Goal: Task Accomplishment & Management: Complete application form

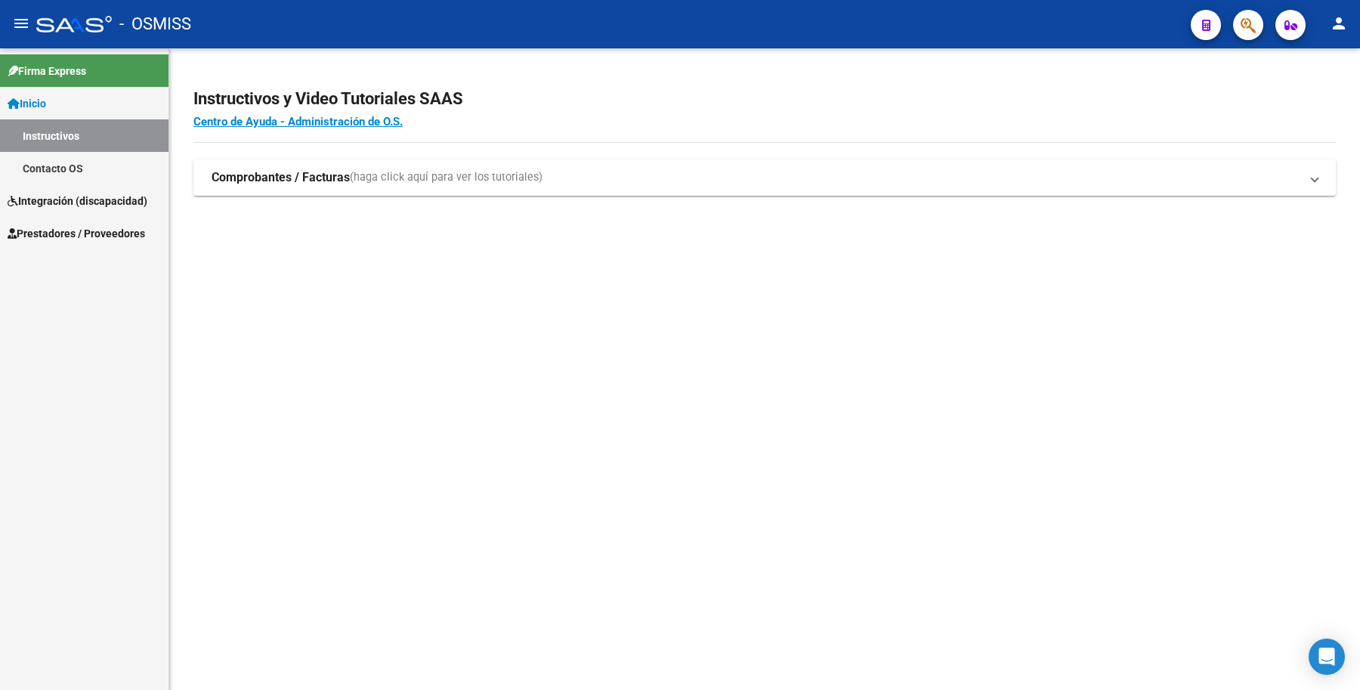
click at [155, 194] on link "Integración (discapacidad)" at bounding box center [84, 200] width 168 height 32
click at [113, 193] on span "Prestadores / Proveedores" at bounding box center [76, 201] width 137 height 17
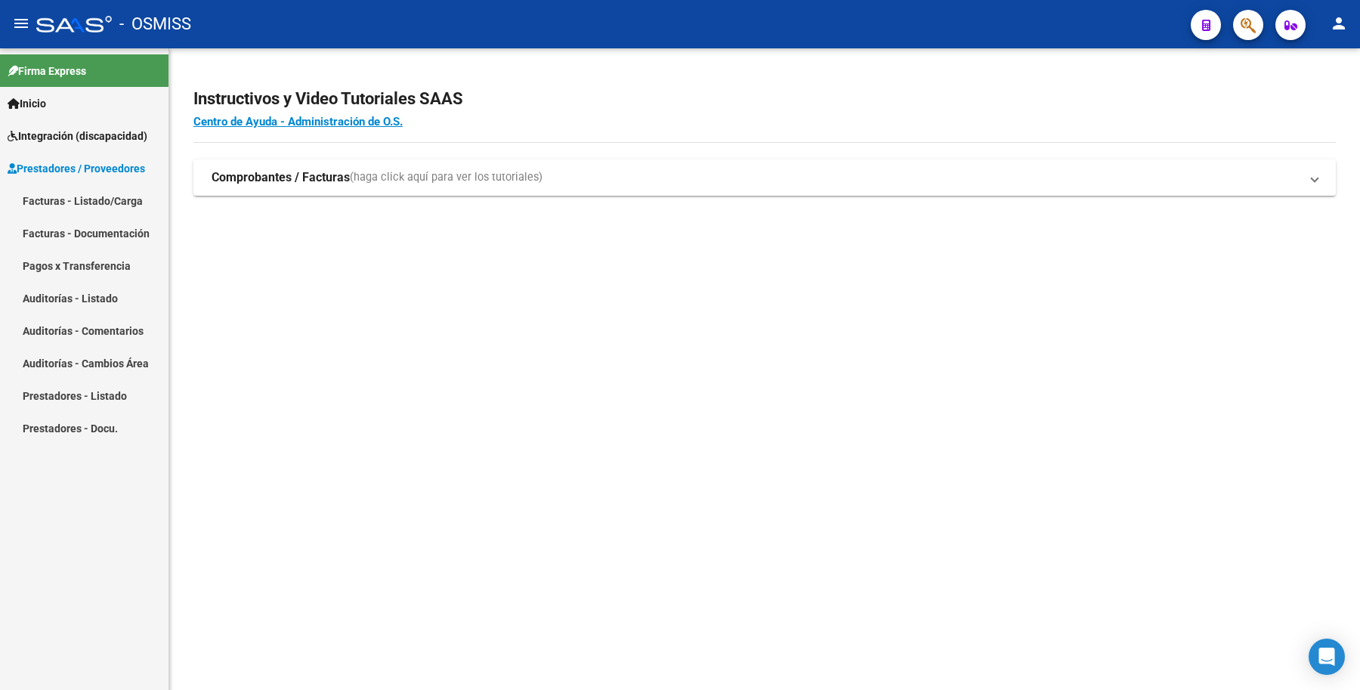
click at [116, 193] on link "Facturas - Listado/Carga" at bounding box center [84, 200] width 168 height 32
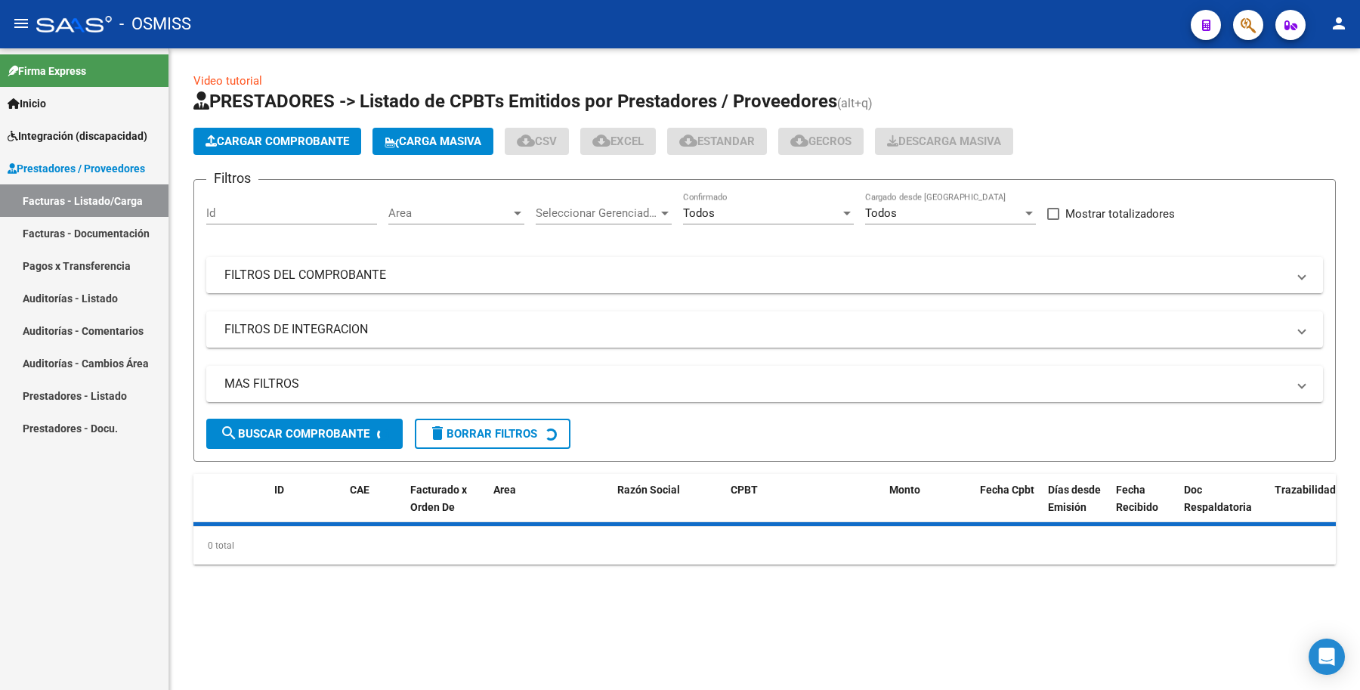
click at [511, 270] on mat-panel-title "FILTROS DEL COMPROBANTE" at bounding box center [755, 275] width 1062 height 17
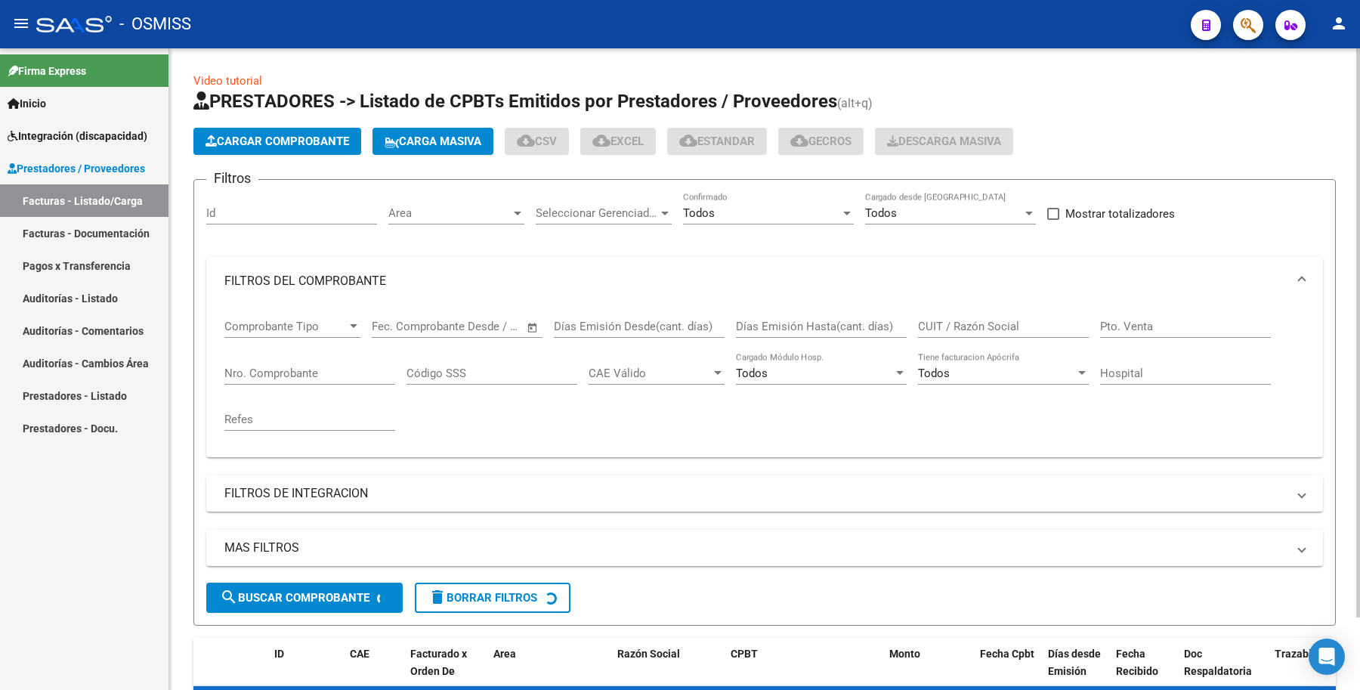
drag, startPoint x: 769, startPoint y: 320, endPoint x: 952, endPoint y: 322, distance: 182.8
click at [771, 320] on input "Días Emisión Hasta(cant. días)" at bounding box center [821, 327] width 171 height 14
click at [1007, 316] on div "CUIT / Razón Social" at bounding box center [1003, 321] width 171 height 32
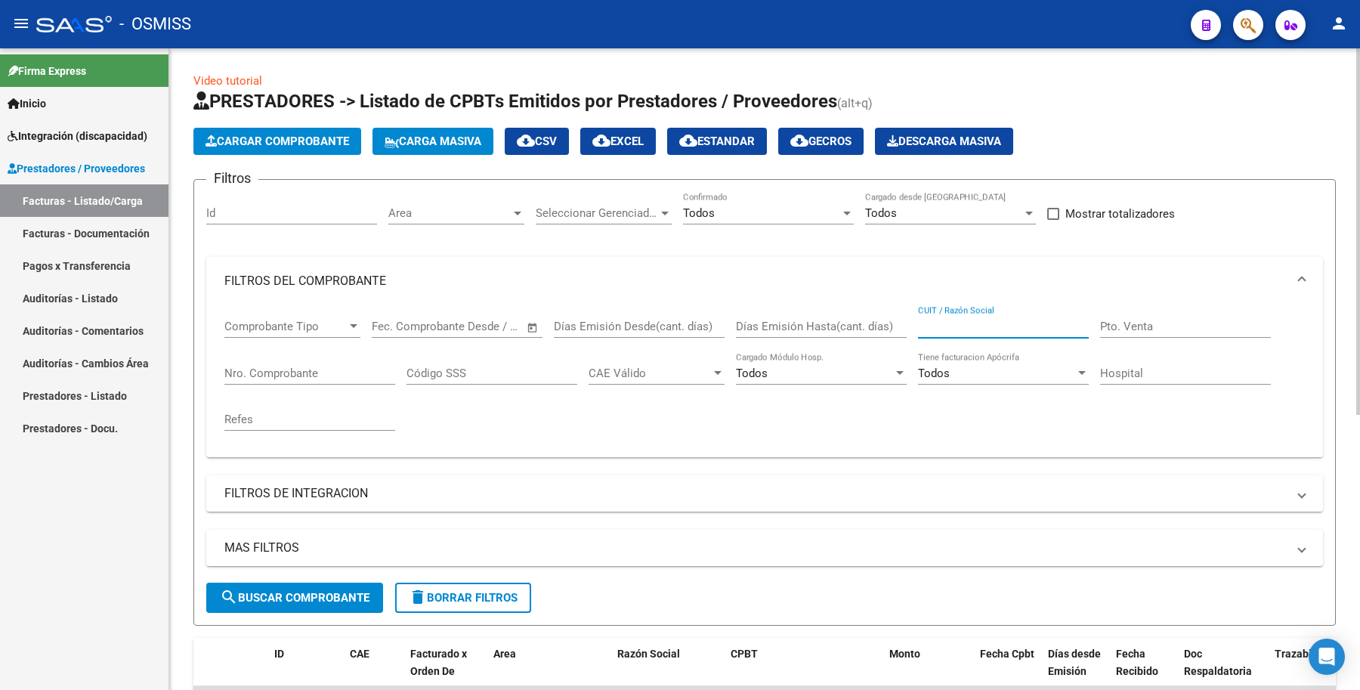
paste input "27343901971"
type input "27343901971"
click at [264, 594] on span "search Buscar Comprobante" at bounding box center [295, 598] width 150 height 14
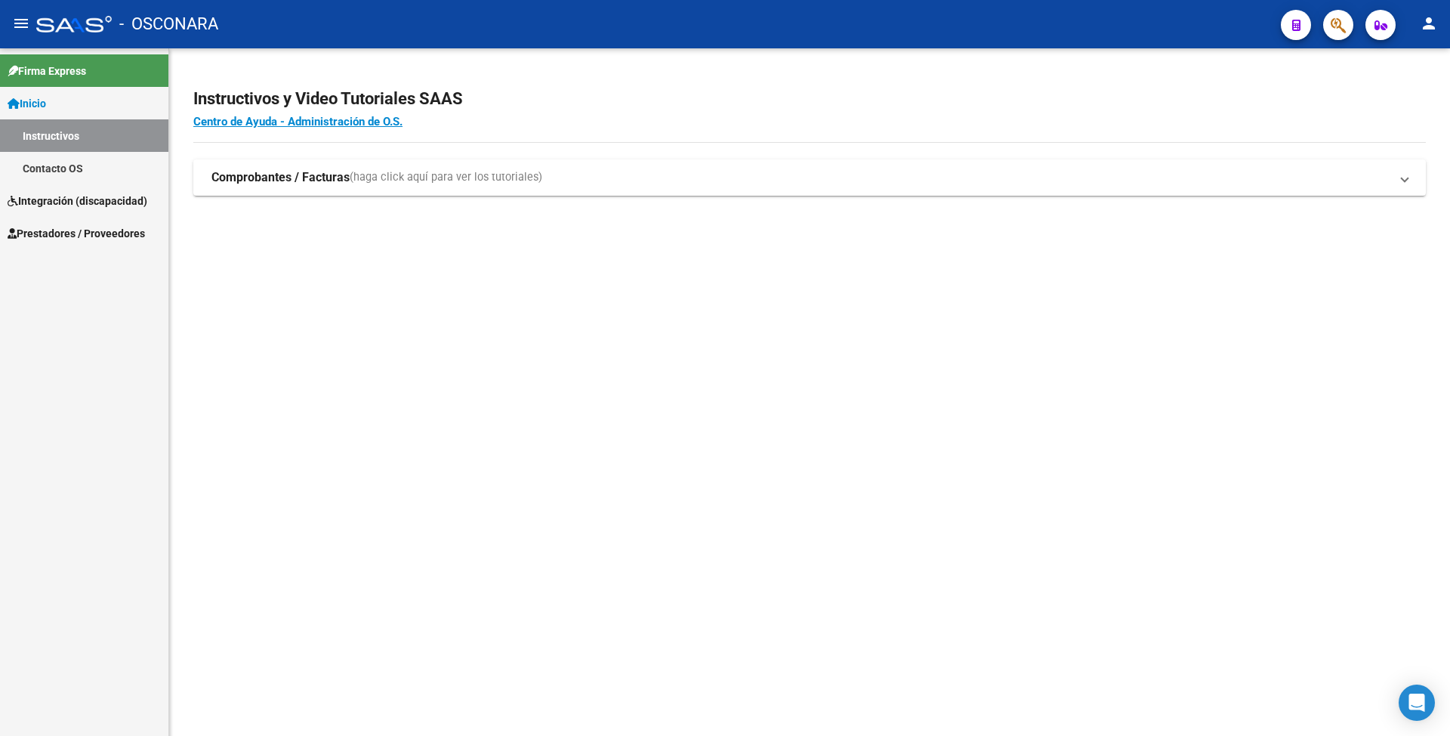
click at [113, 211] on link "Integración (discapacidad)" at bounding box center [84, 200] width 168 height 32
click at [110, 225] on span "Prestadores / Proveedores" at bounding box center [76, 233] width 137 height 17
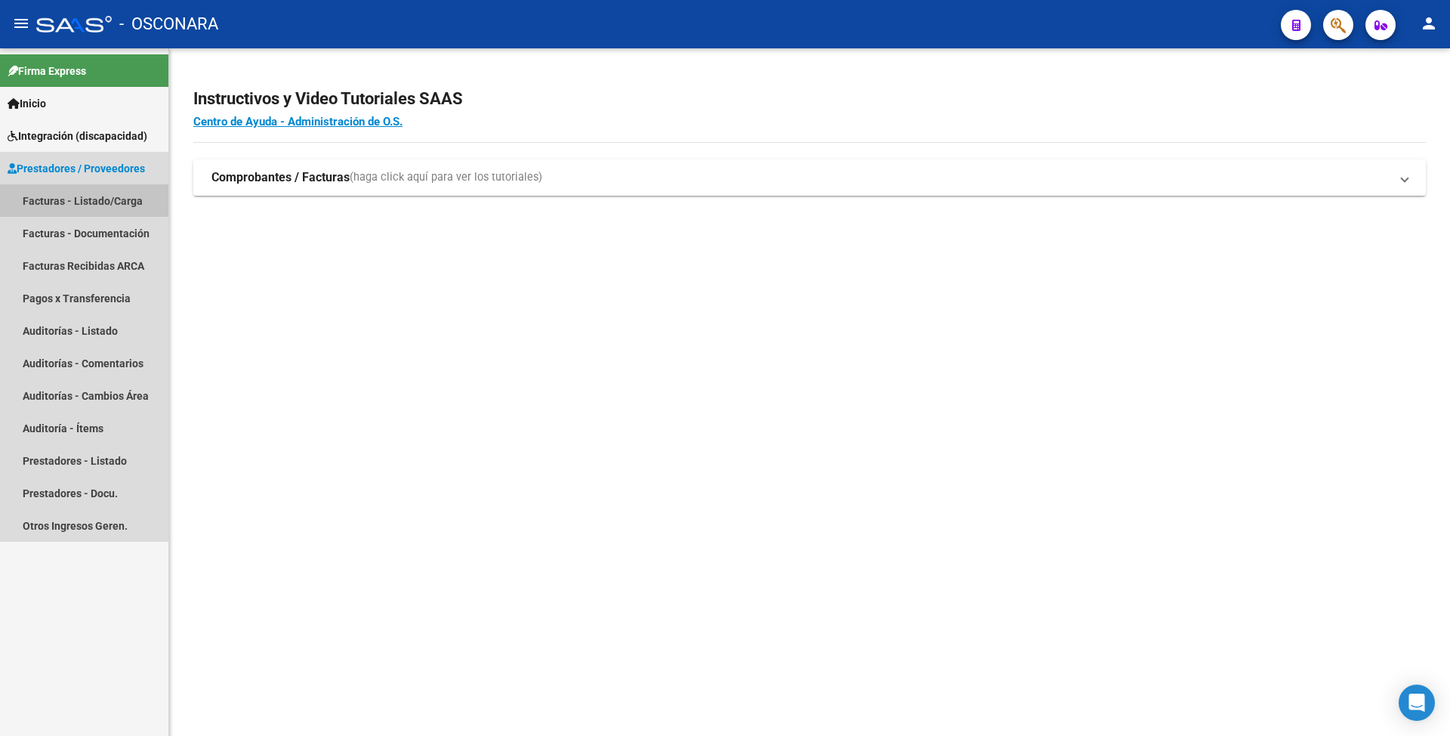
click at [103, 196] on link "Facturas - Listado/Carga" at bounding box center [84, 200] width 168 height 32
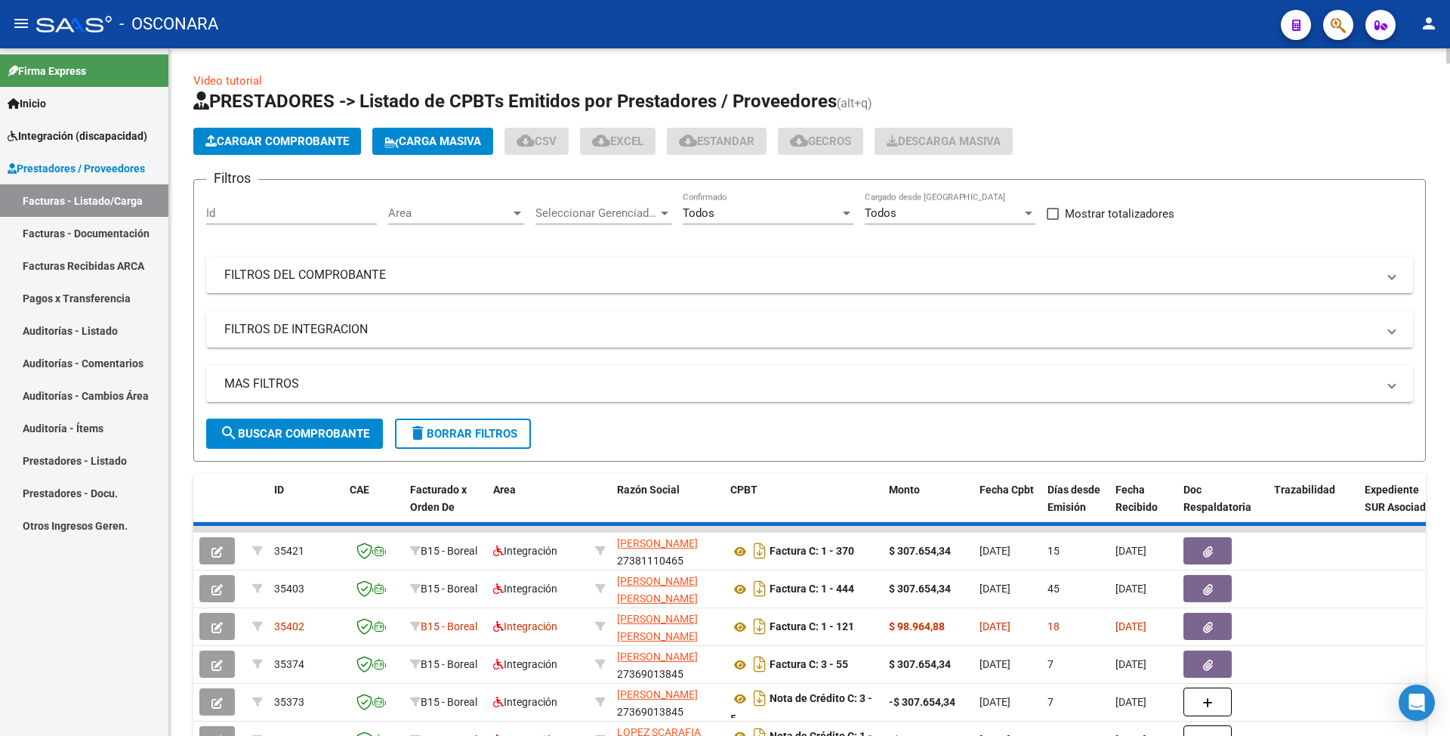
click at [388, 270] on mat-panel-title "FILTROS DEL COMPROBANTE" at bounding box center [800, 275] width 1153 height 17
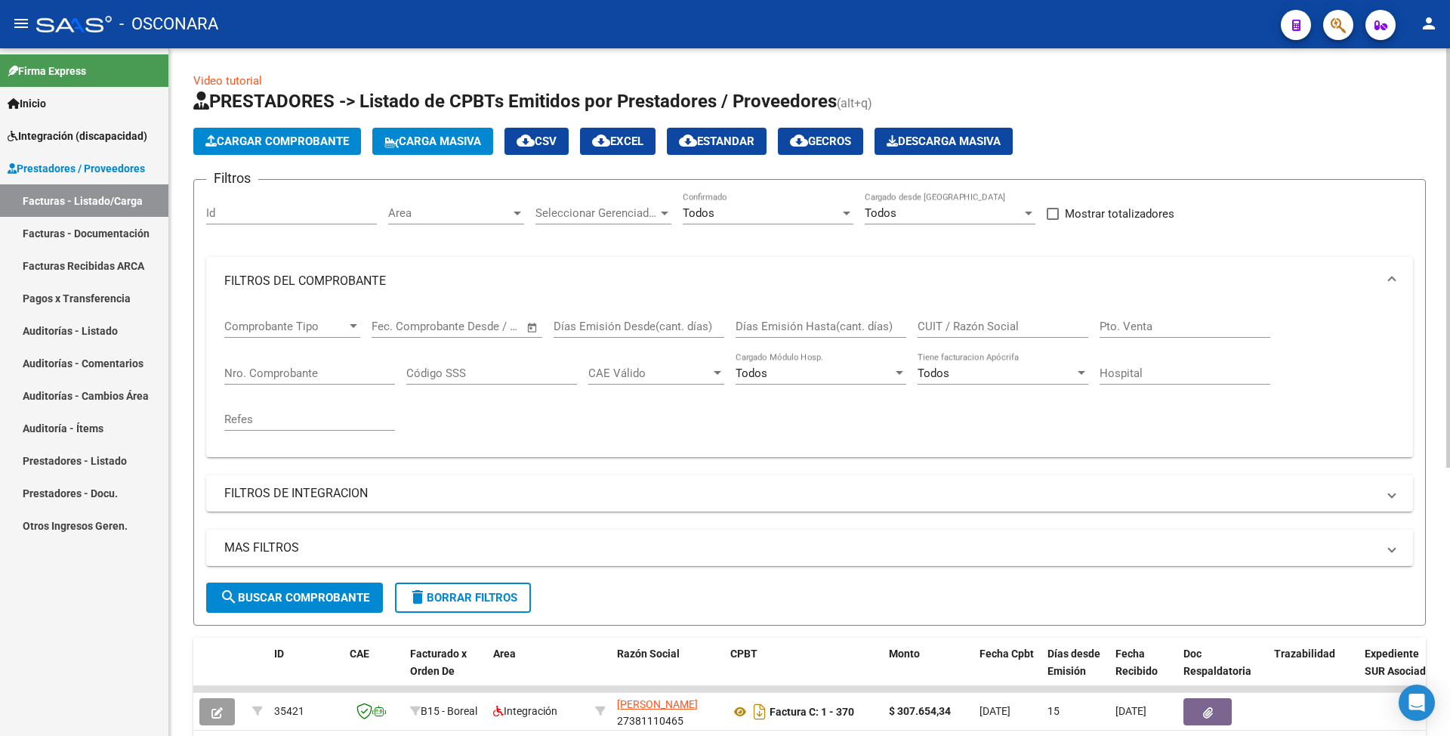
click at [844, 325] on input "Días Emisión Hasta(cant. días)" at bounding box center [821, 327] width 171 height 14
click at [1000, 316] on div "CUIT / Razón Social" at bounding box center [1003, 321] width 171 height 32
paste input "27380009744"
type input "27380009744"
click at [270, 612] on button "search Buscar Comprobante" at bounding box center [294, 597] width 177 height 30
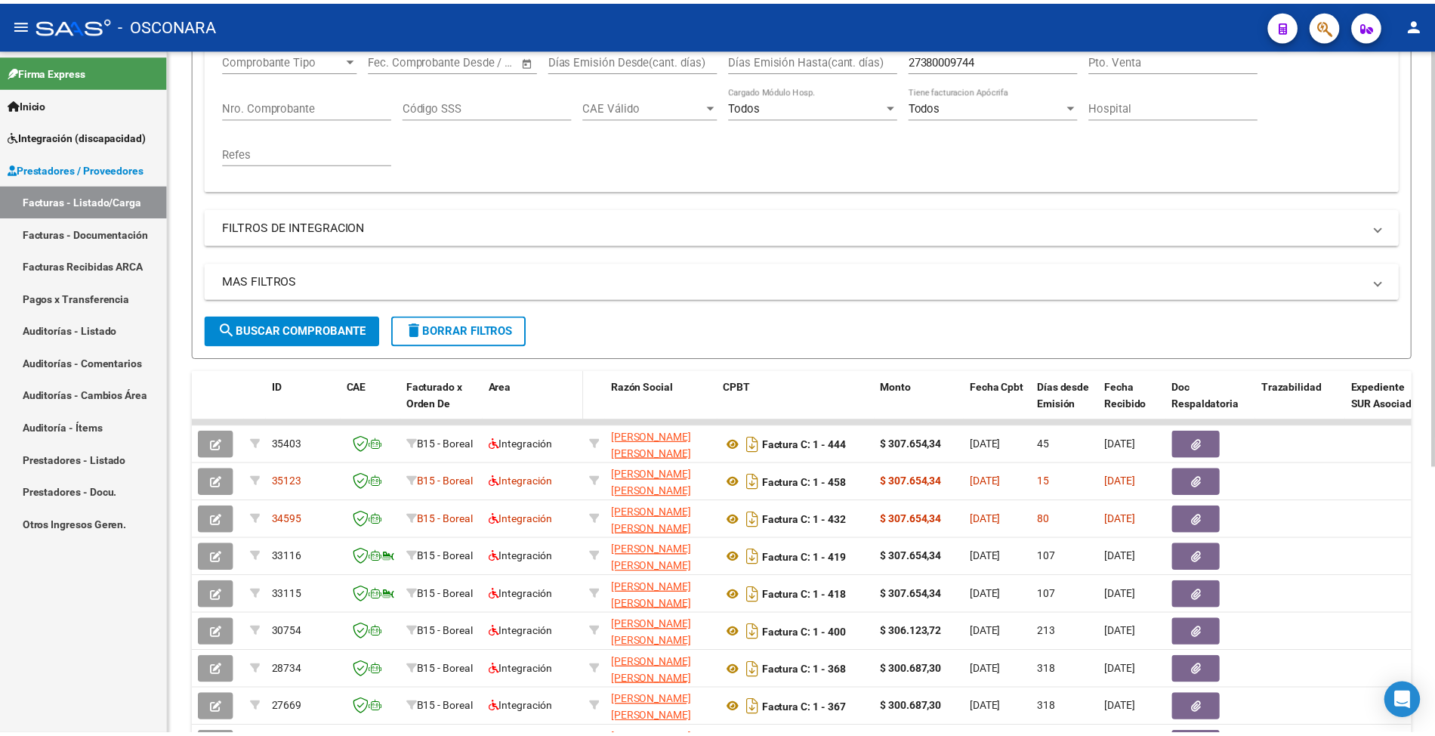
scroll to position [302, 0]
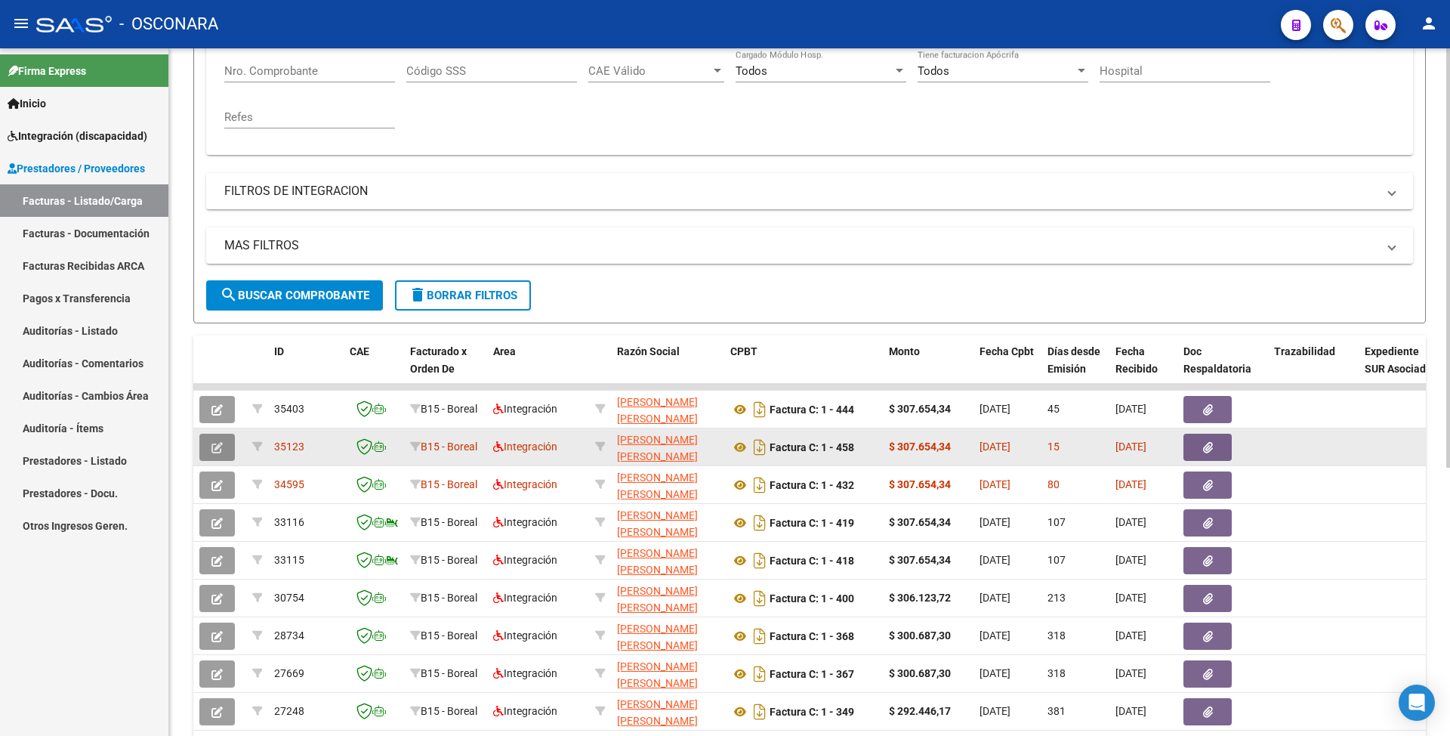
click at [213, 444] on icon "button" at bounding box center [216, 447] width 11 height 11
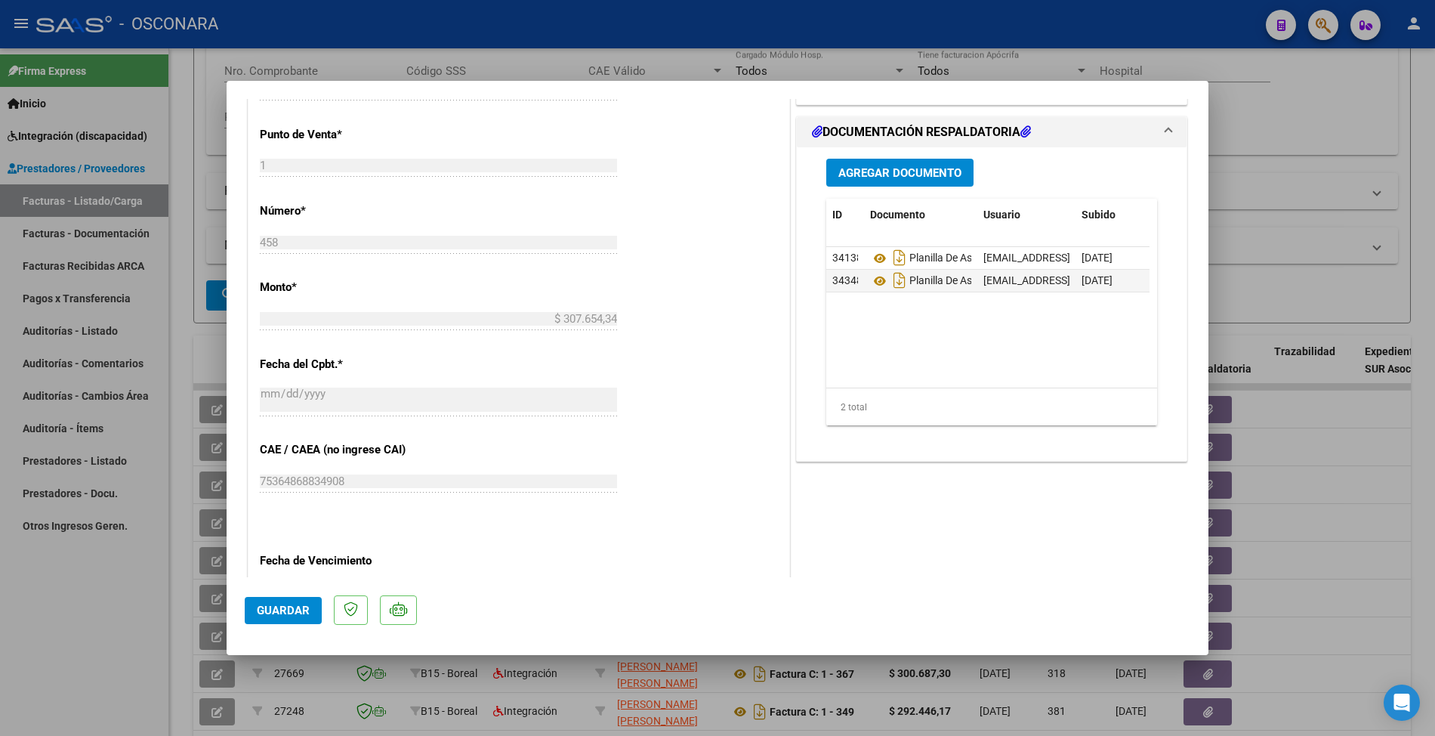
scroll to position [503, 0]
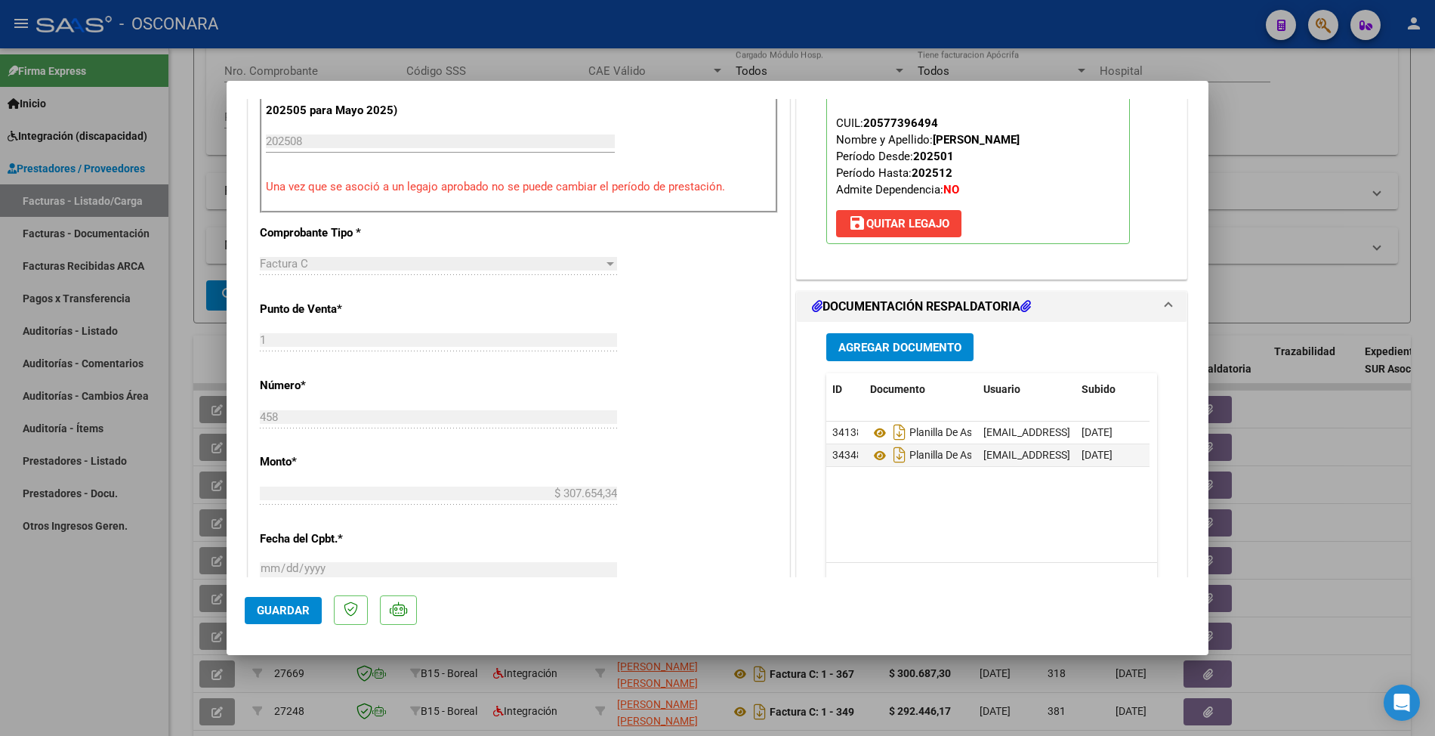
click at [904, 341] on span "Agregar Documento" at bounding box center [899, 348] width 123 height 14
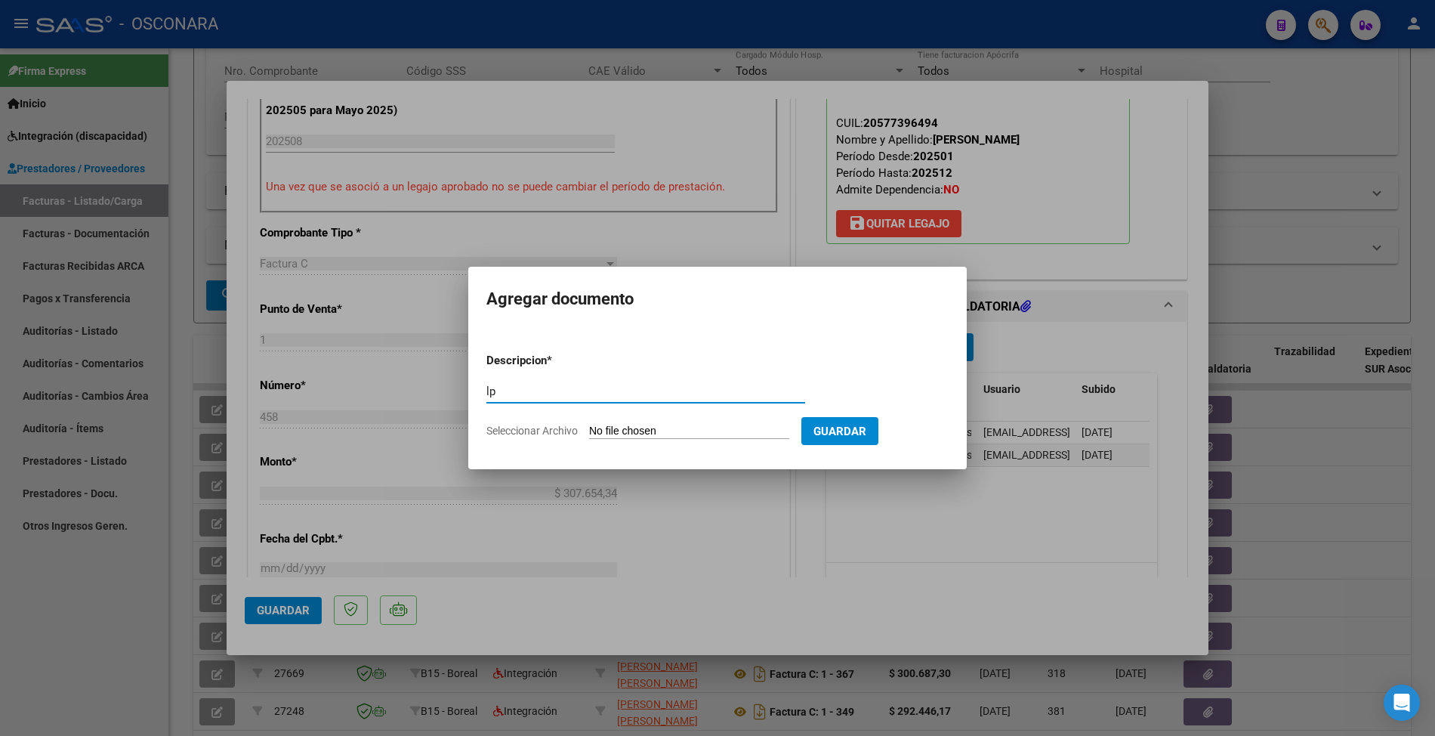
type input "l"
type input "PLANILLA CORREGIDA"
click at [704, 435] on input "Seleccionar Archivo" at bounding box center [689, 432] width 200 height 14
type input "C:\fakepath\planilla 08.pdf"
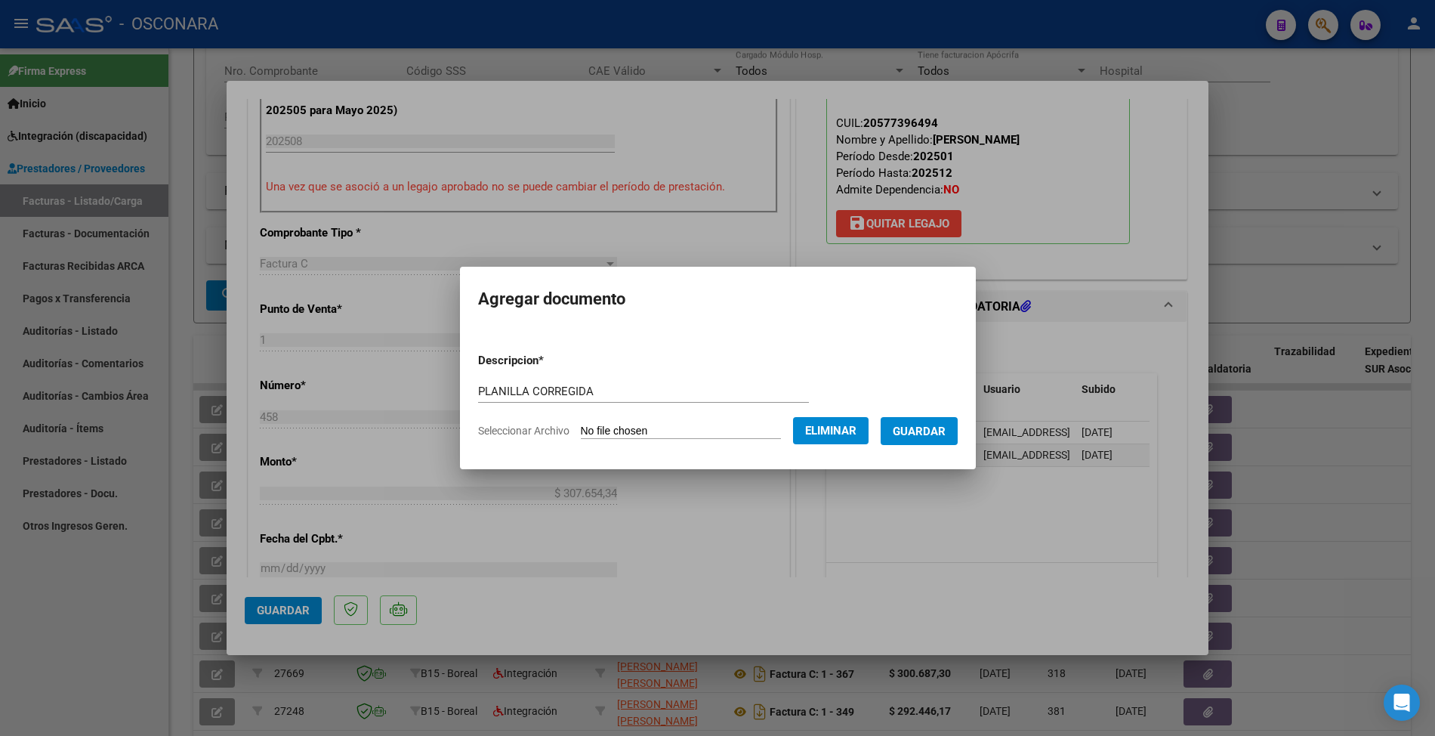
click at [940, 440] on button "Guardar" at bounding box center [919, 431] width 77 height 28
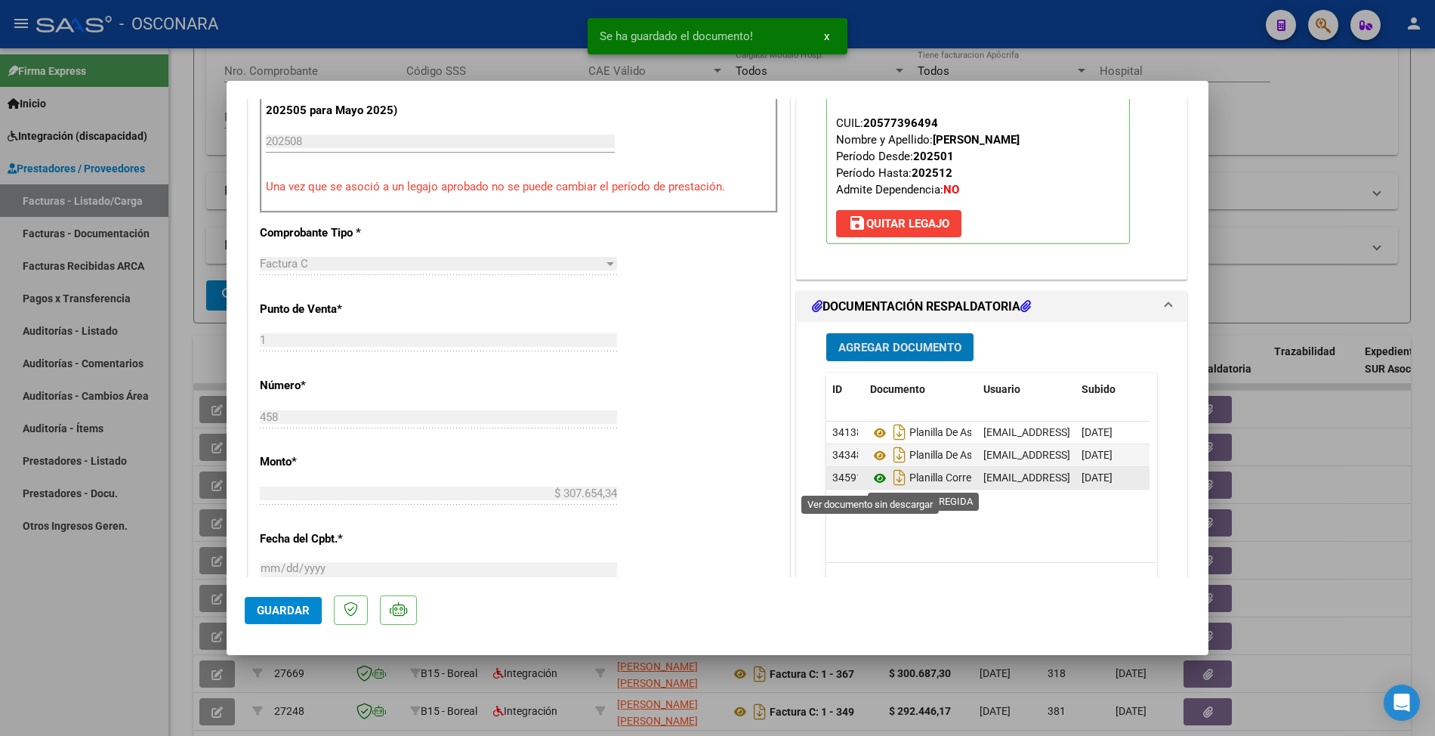
click at [873, 480] on icon at bounding box center [880, 478] width 20 height 18
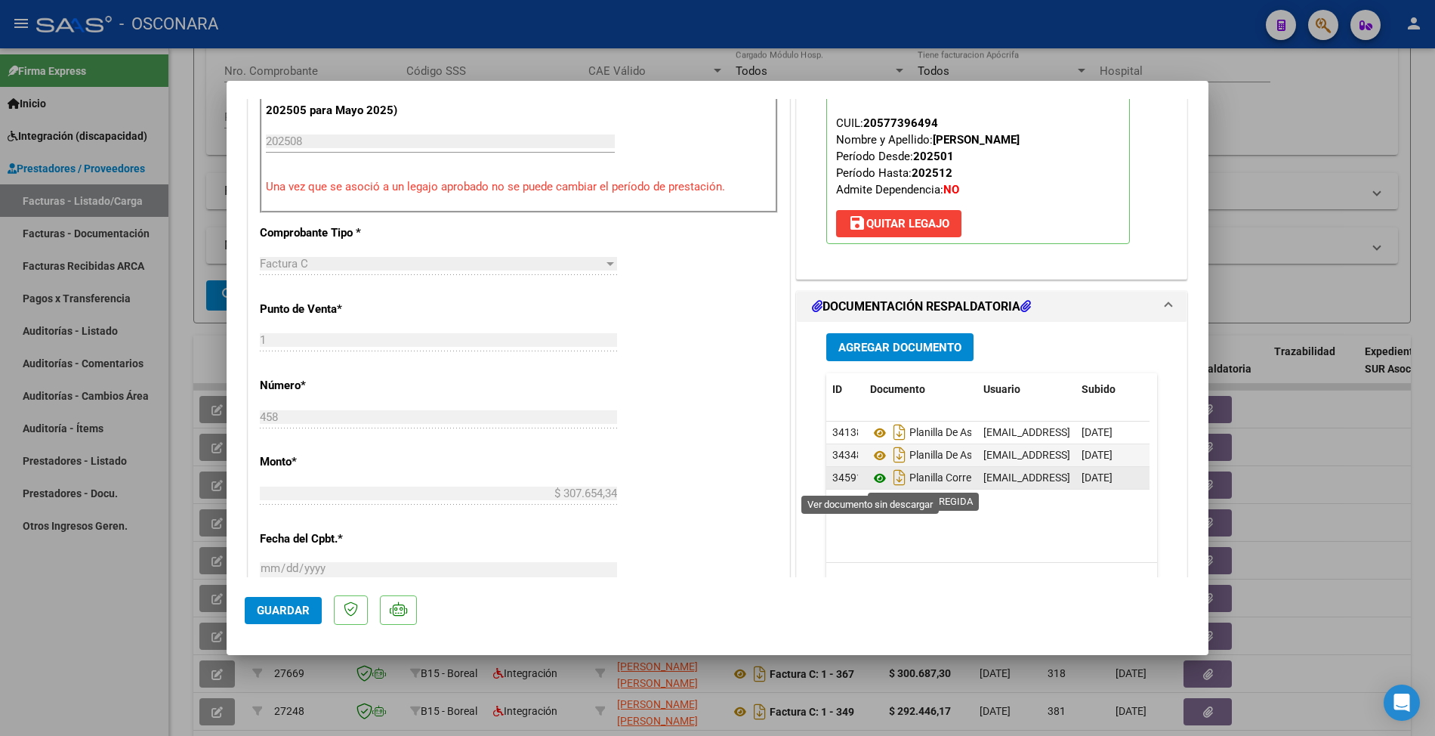
click at [873, 470] on icon at bounding box center [880, 478] width 20 height 18
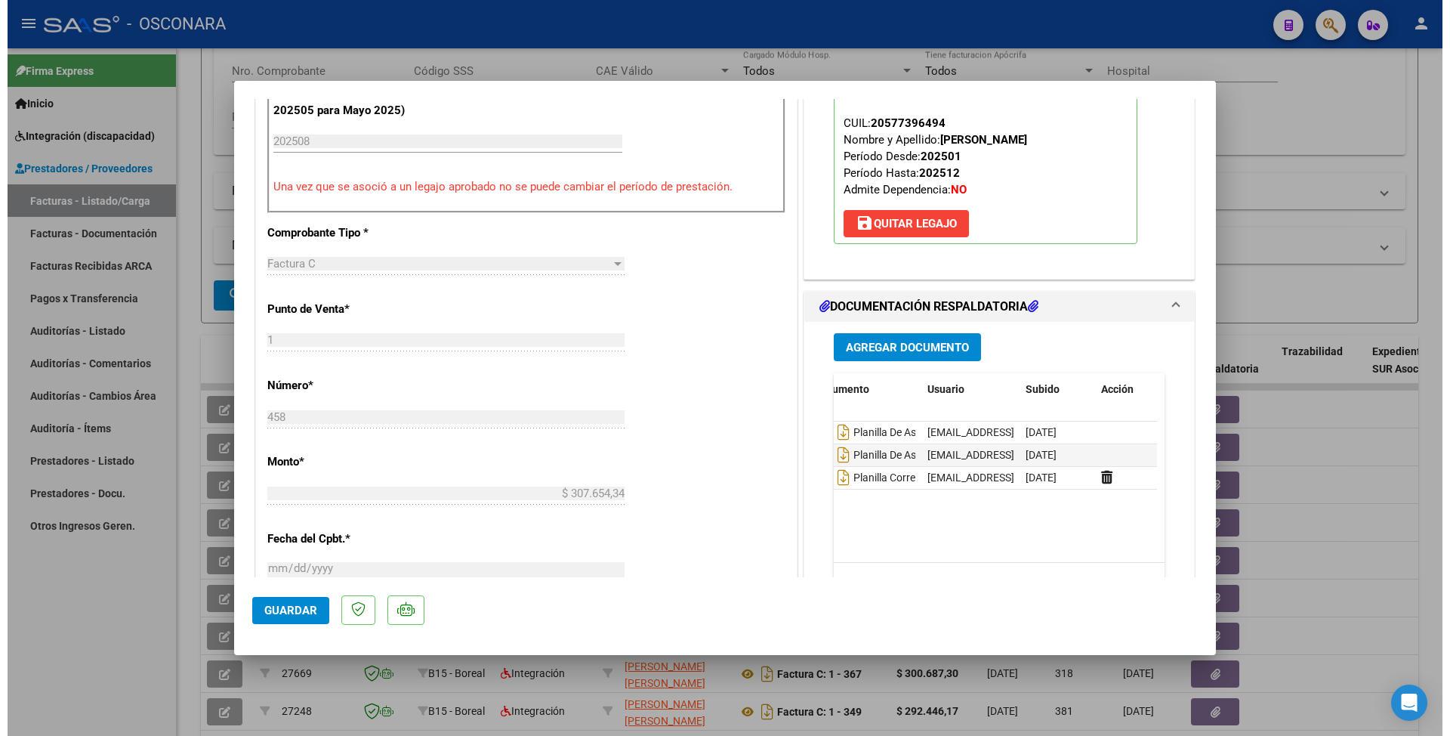
scroll to position [0, 77]
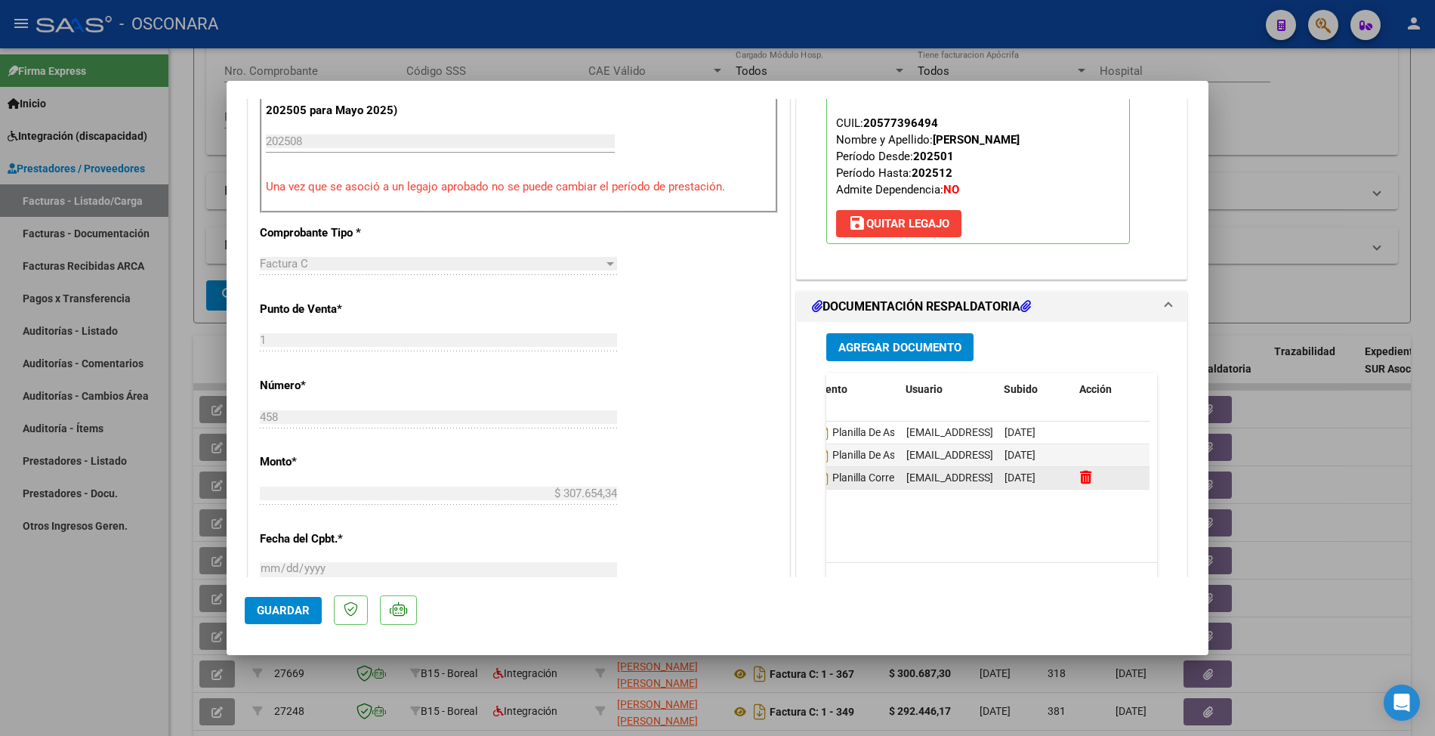
click at [1080, 481] on icon at bounding box center [1085, 477] width 11 height 14
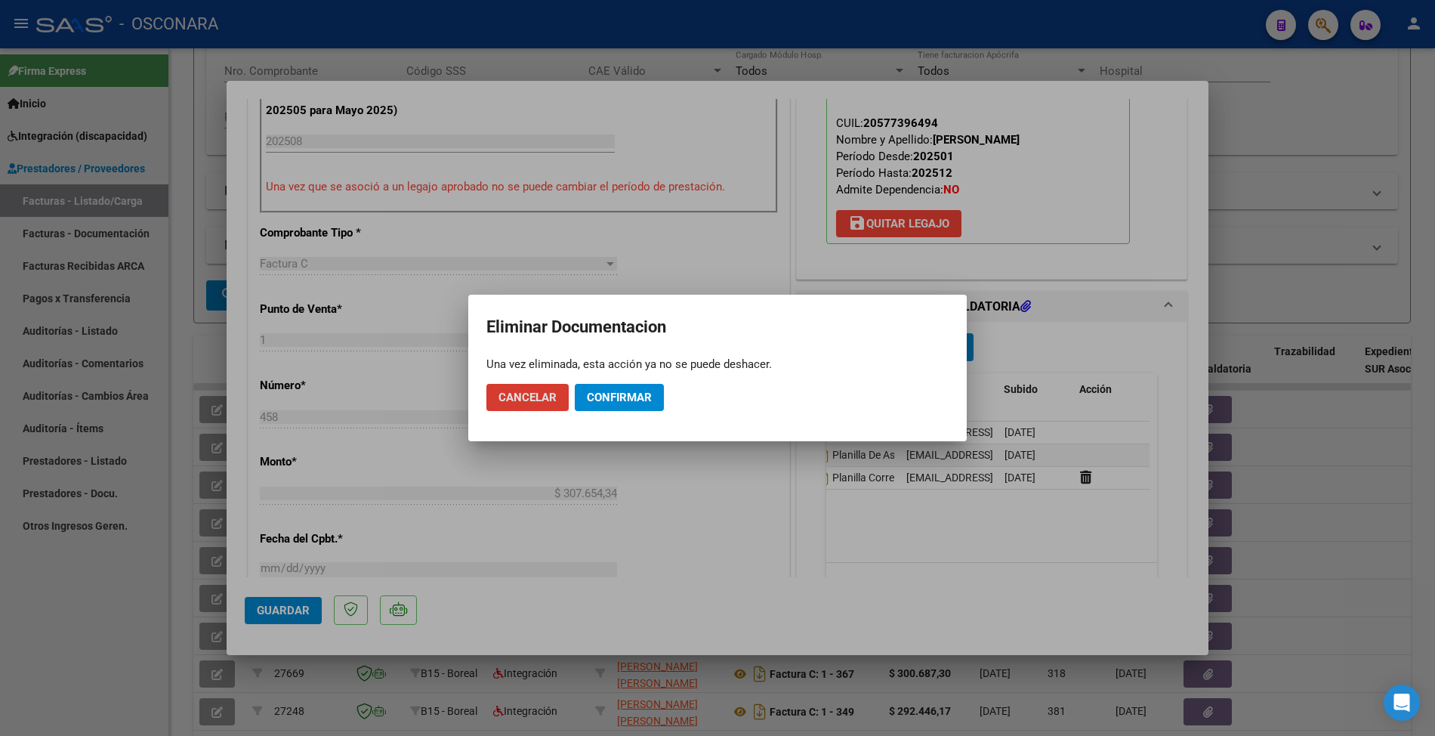
click at [638, 406] on button "Confirmar" at bounding box center [619, 397] width 89 height 27
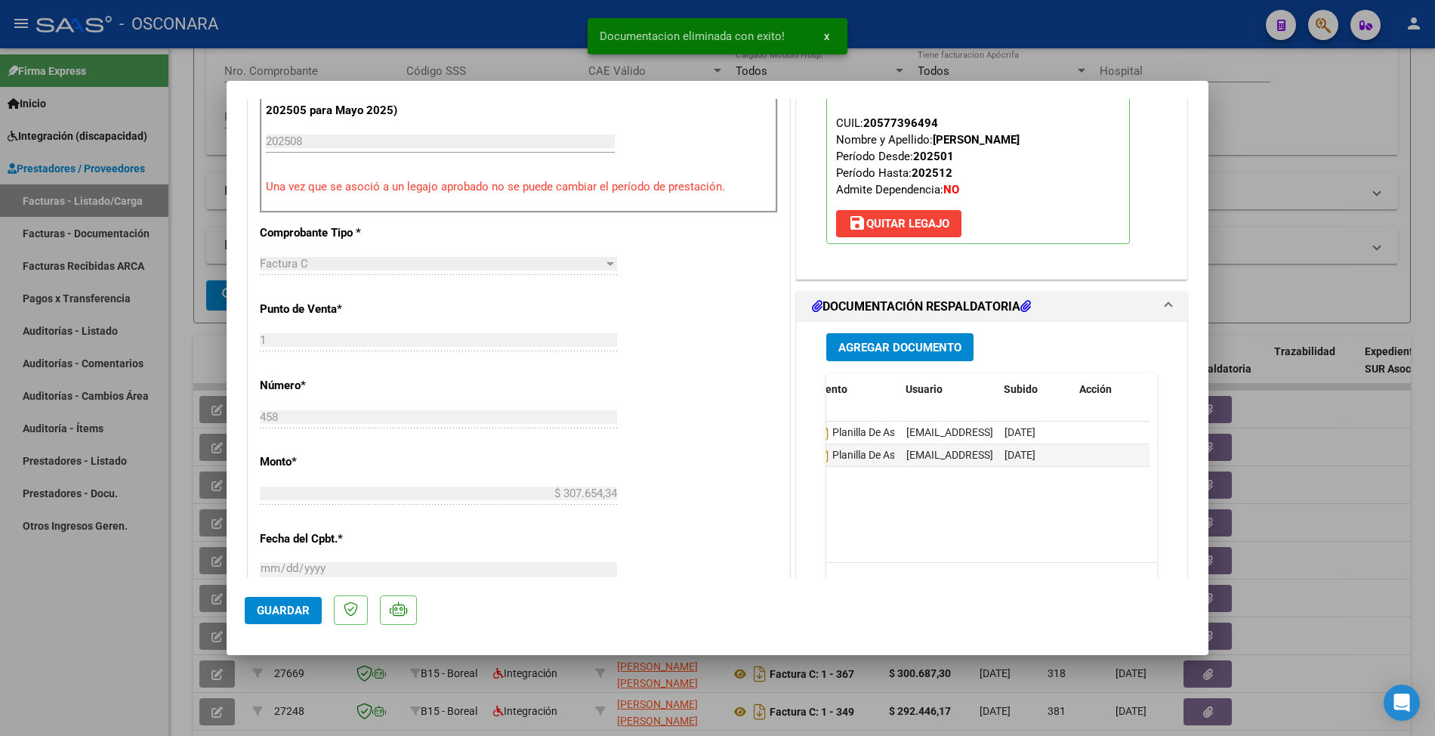
click at [1264, 225] on div at bounding box center [717, 368] width 1435 height 736
type input "$ 0,00"
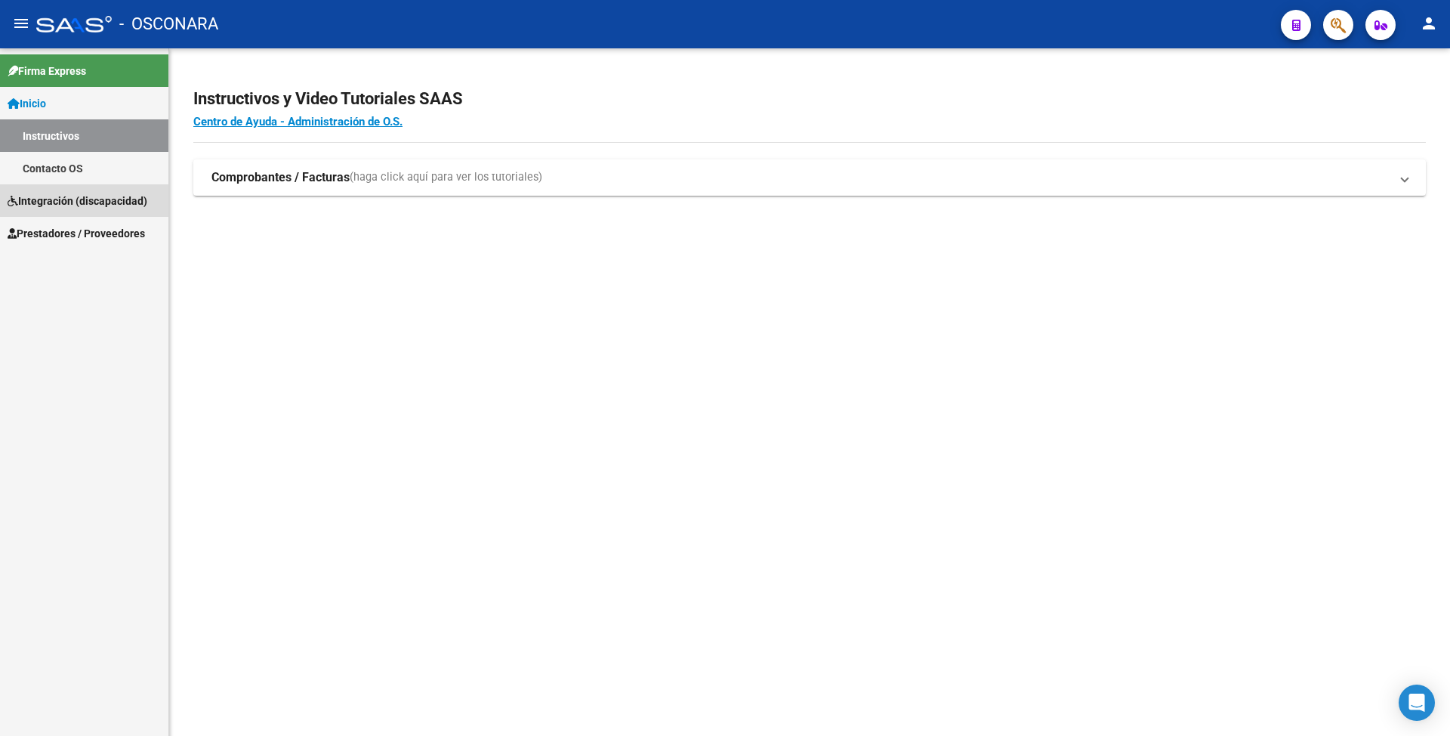
click at [119, 202] on span "Integración (discapacidad)" at bounding box center [78, 201] width 140 height 17
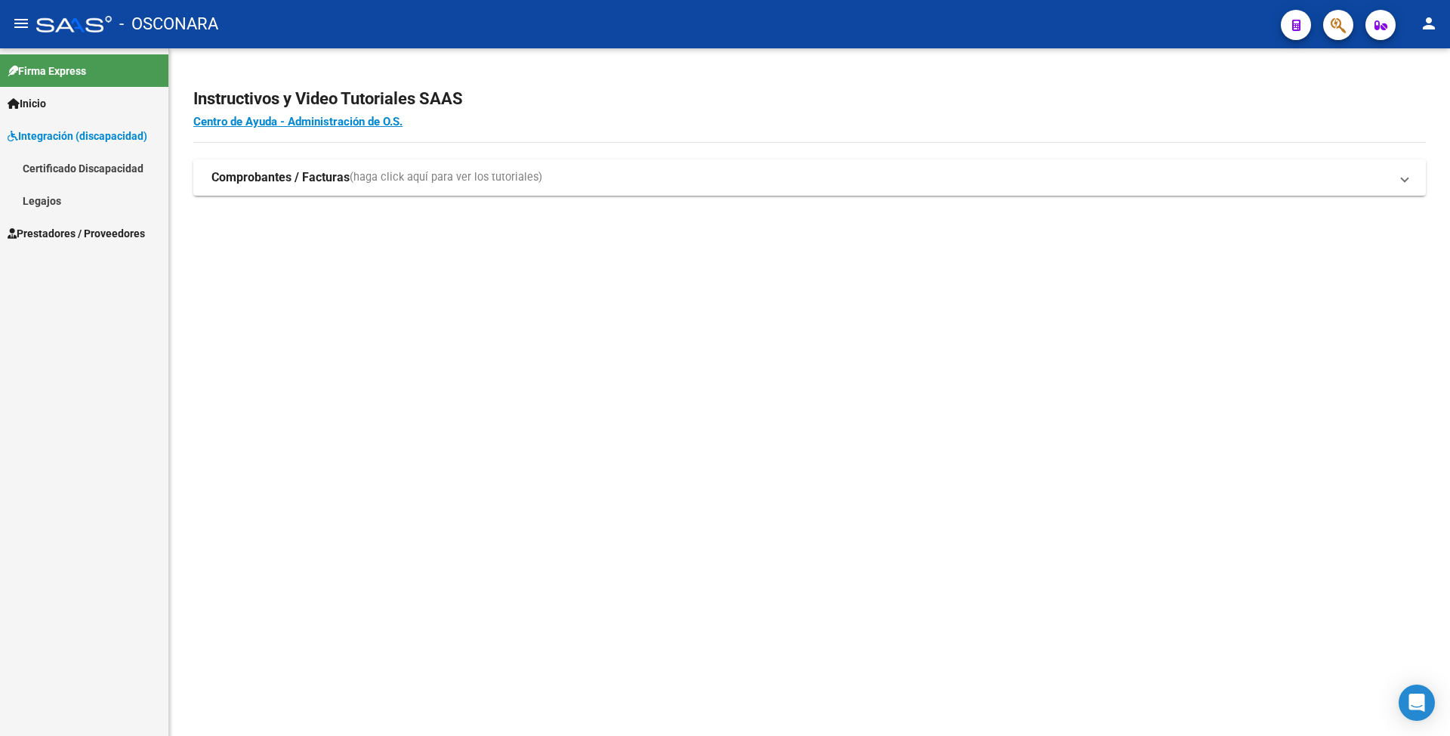
click at [109, 178] on link "Certificado Discapacidad" at bounding box center [84, 168] width 168 height 32
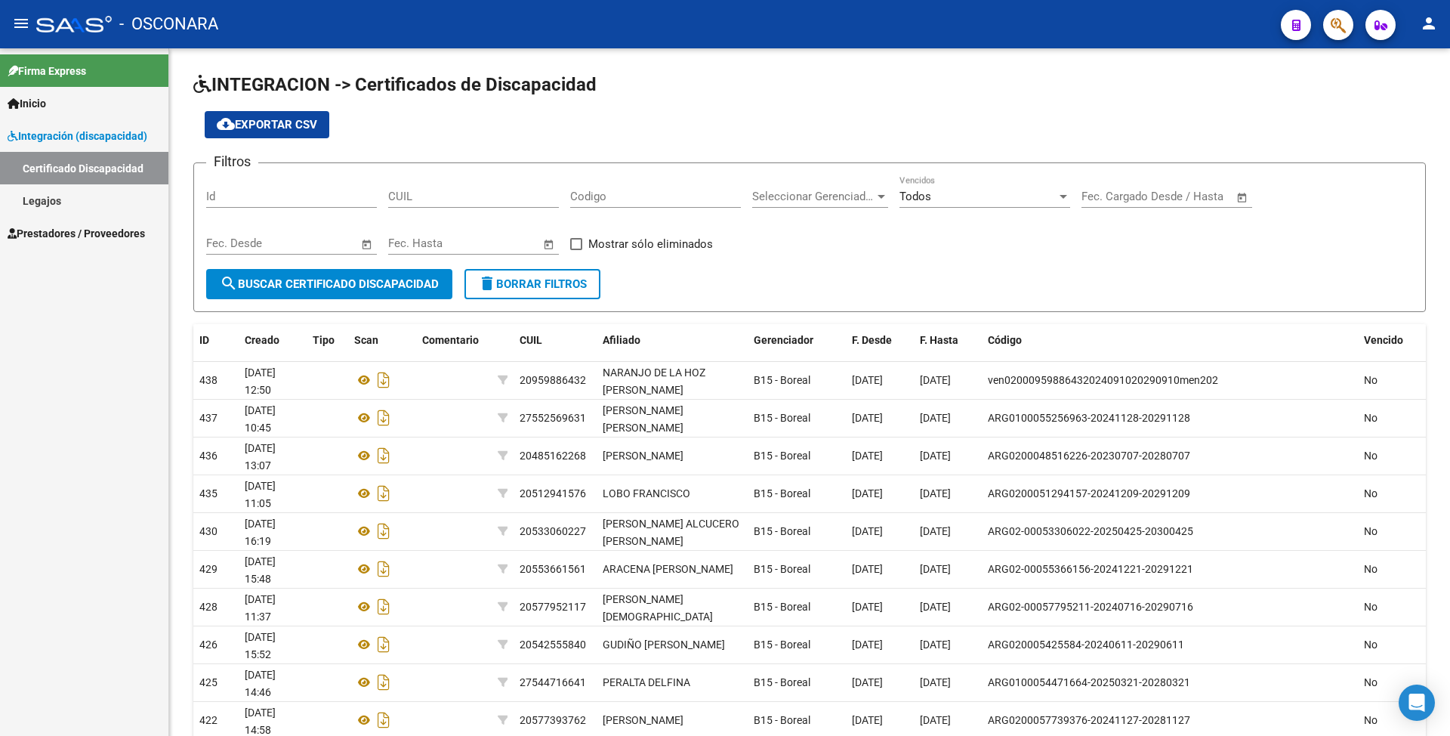
click at [107, 230] on span "Prestadores / Proveedores" at bounding box center [76, 233] width 137 height 17
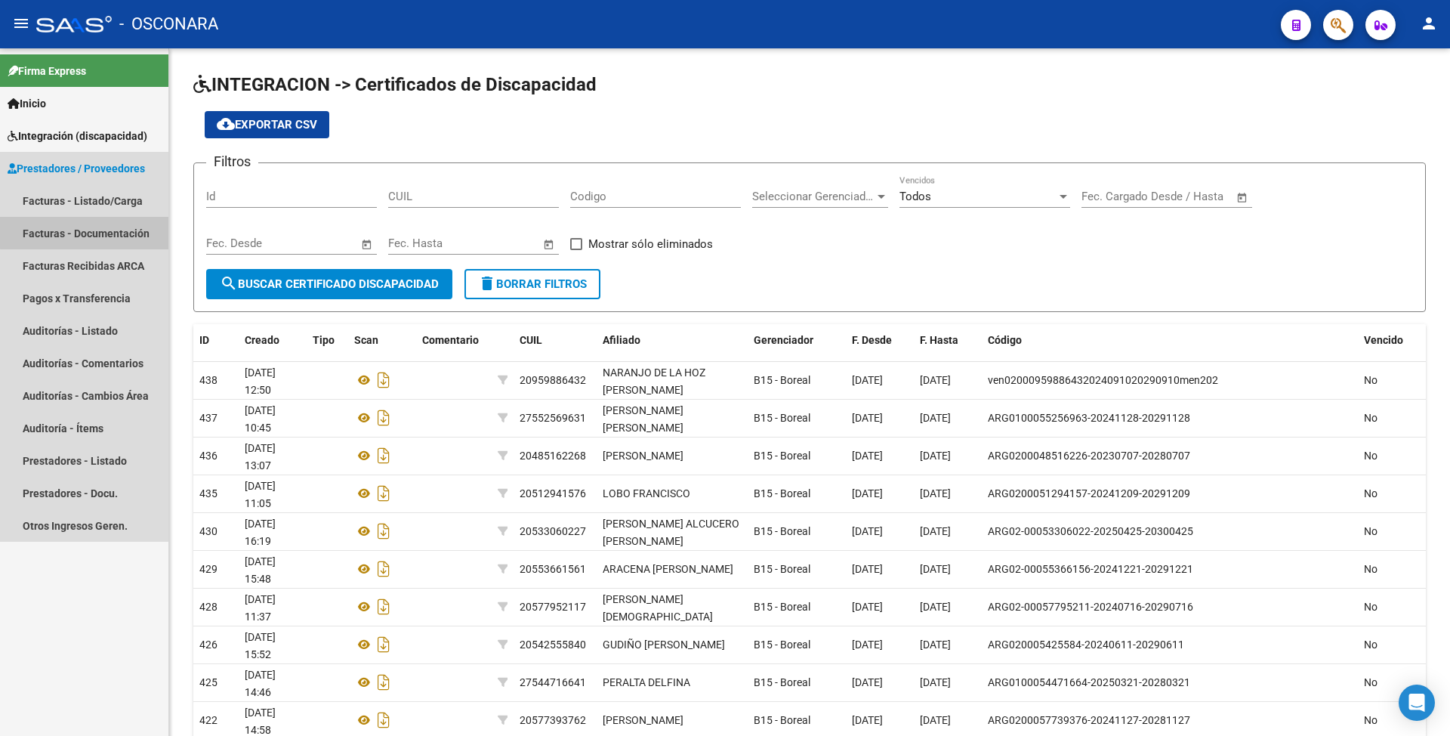
click at [104, 227] on link "Facturas - Documentación" at bounding box center [84, 233] width 168 height 32
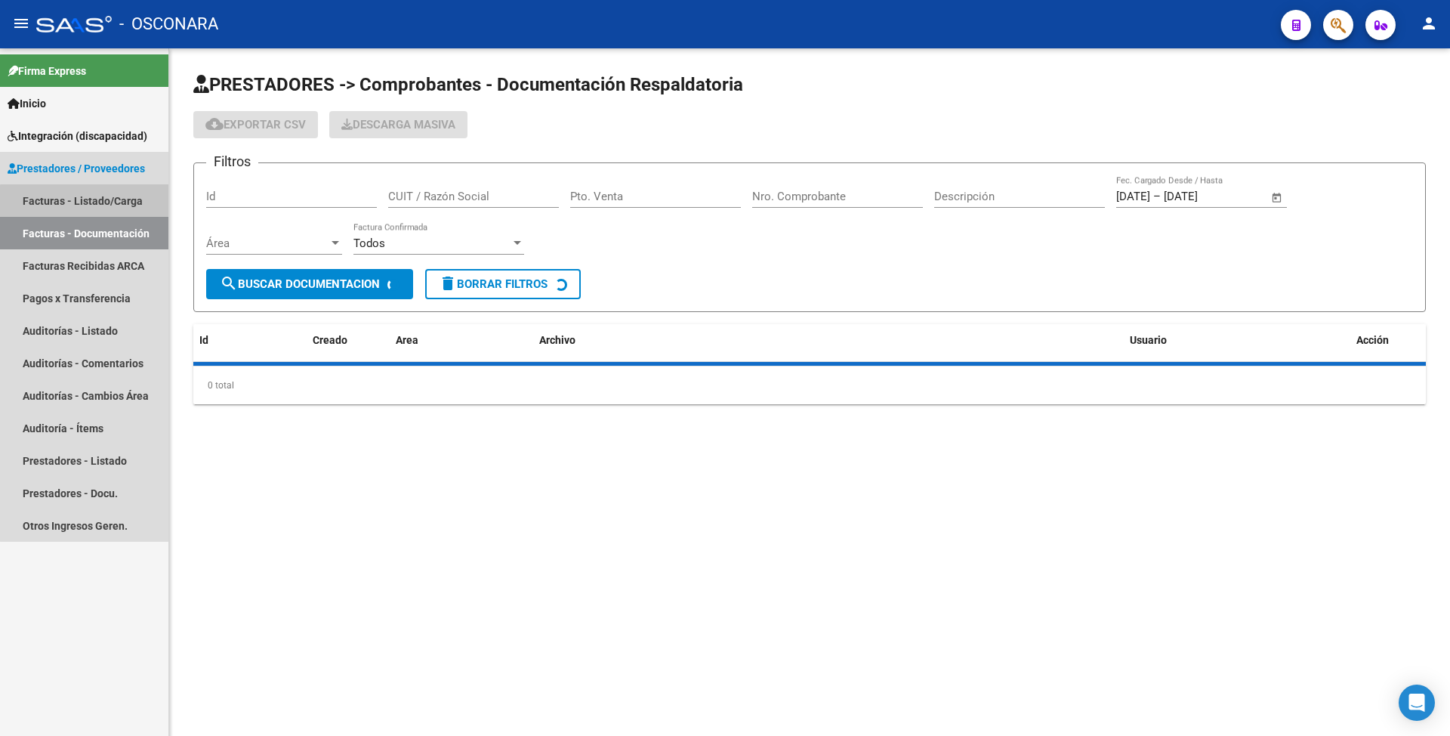
click at [113, 203] on link "Facturas - Listado/Carga" at bounding box center [84, 200] width 168 height 32
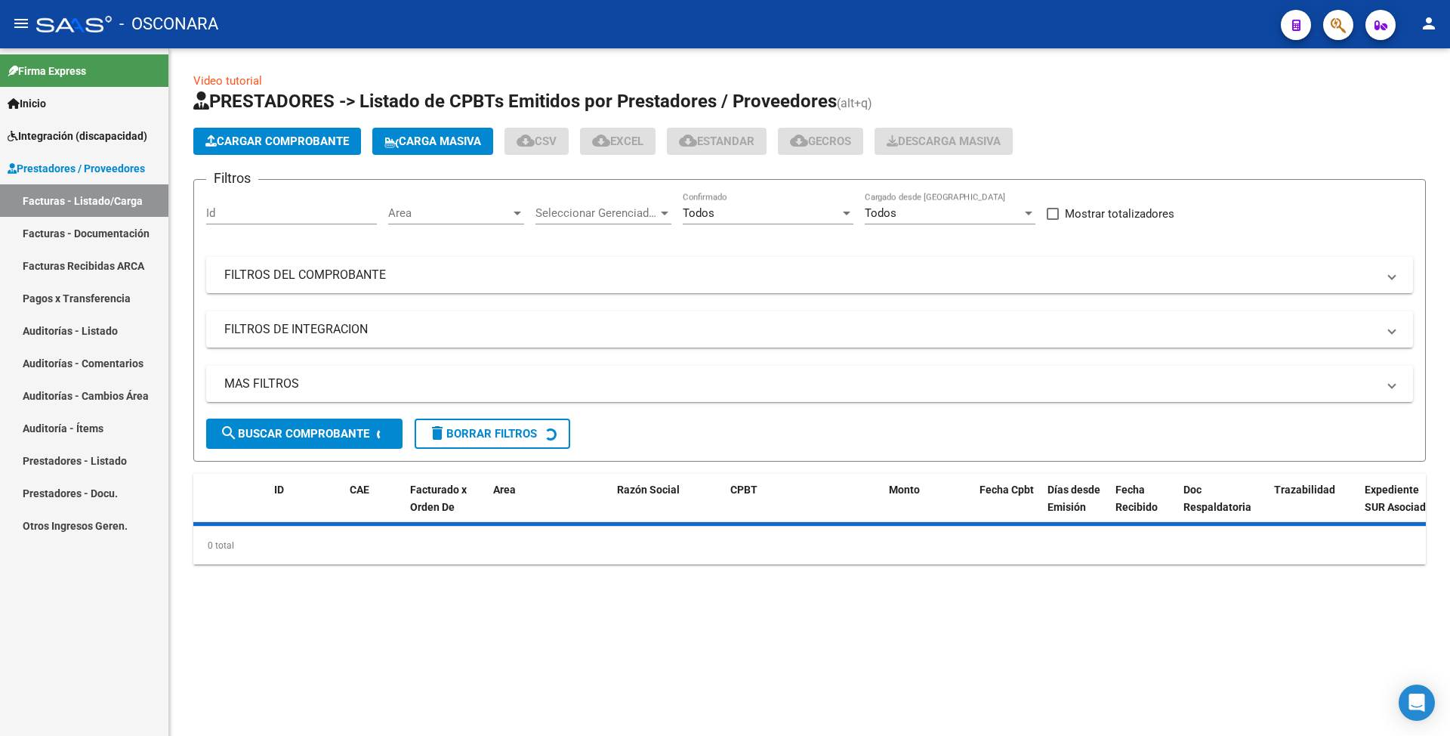
click at [641, 251] on div "Filtros Id Area Area Seleccionar Gerenciador Seleccionar Gerenciador Todos Conf…" at bounding box center [809, 305] width 1207 height 227
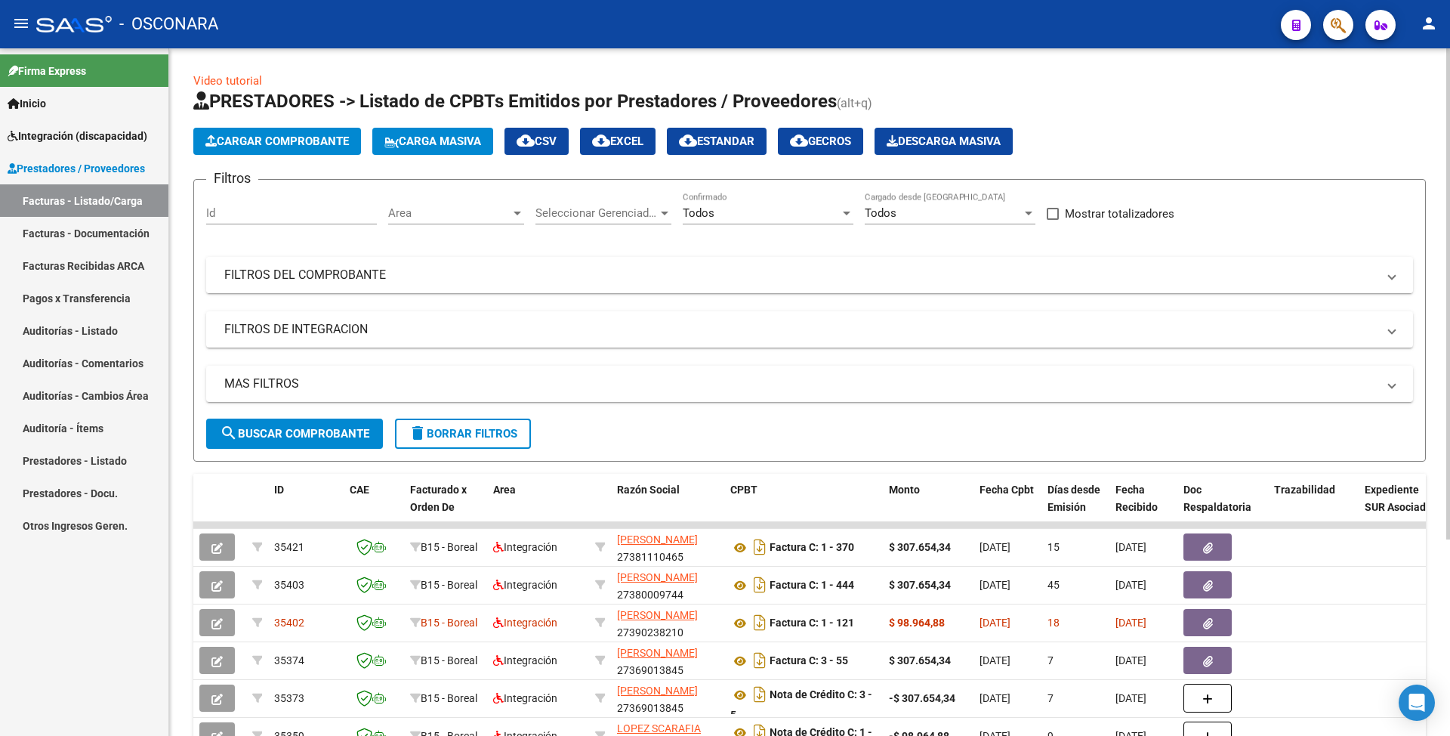
click at [653, 286] on mat-expansion-panel-header "FILTROS DEL COMPROBANTE" at bounding box center [809, 275] width 1207 height 36
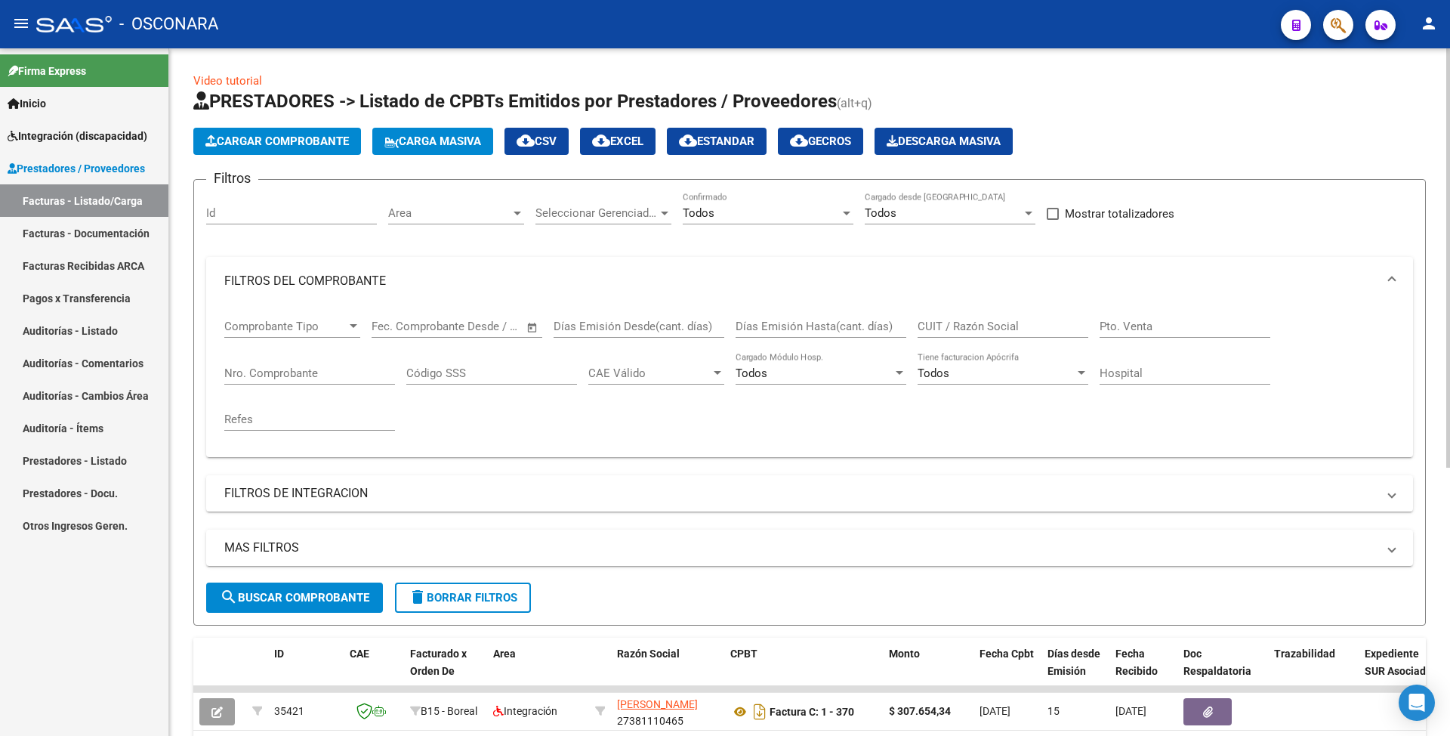
click at [932, 324] on input "CUIT / Razón Social" at bounding box center [1003, 327] width 171 height 14
paste input "27239410427"
type input "27239410427"
click at [299, 592] on span "search Buscar Comprobante" at bounding box center [295, 598] width 150 height 14
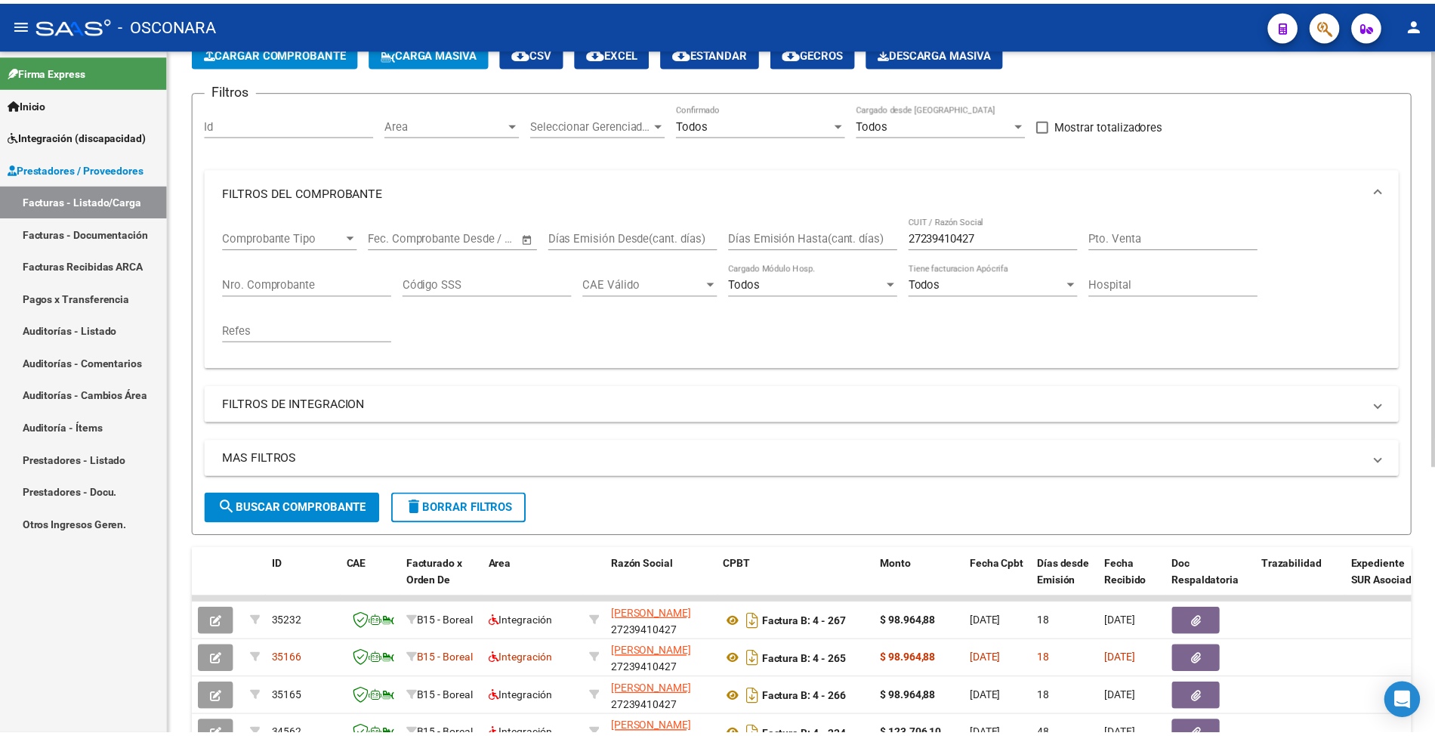
scroll to position [201, 0]
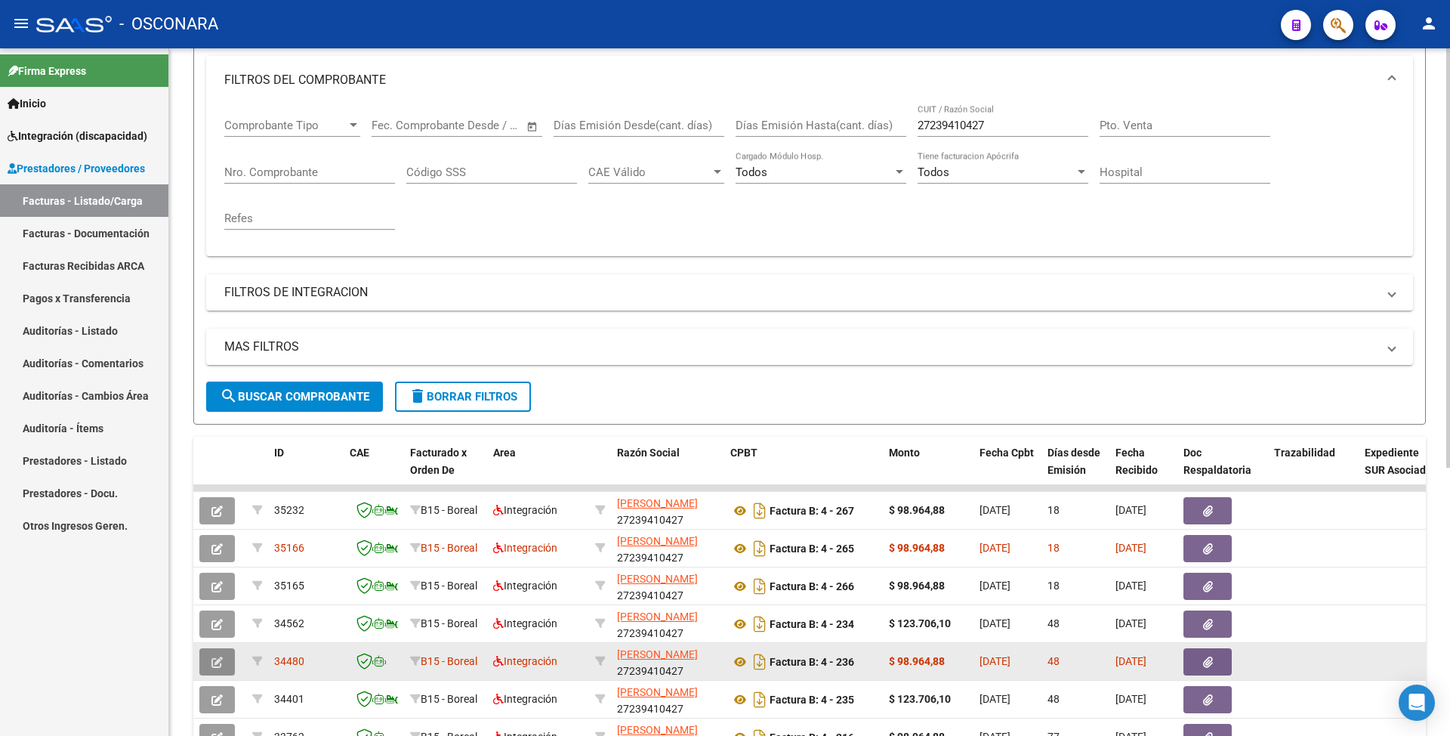
click at [224, 660] on button "button" at bounding box center [217, 661] width 36 height 27
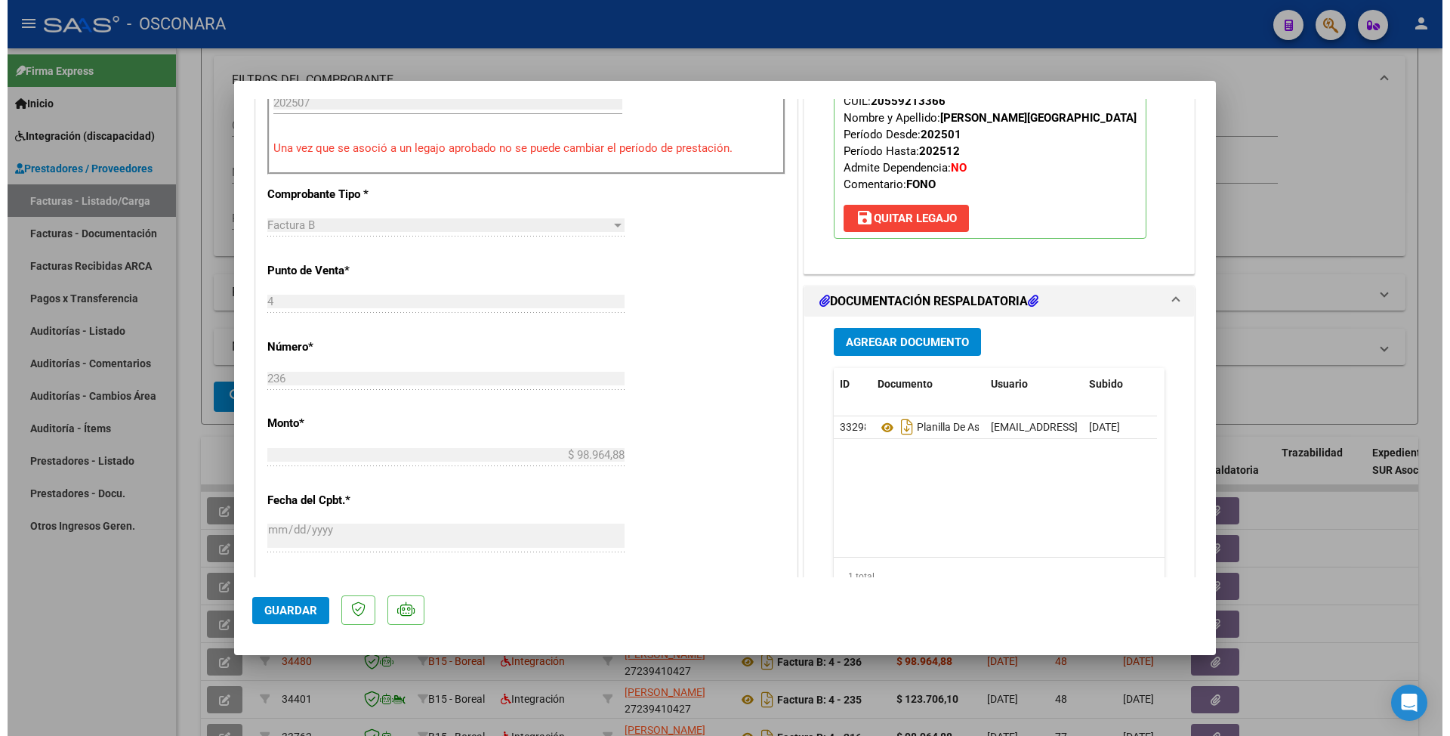
scroll to position [595, 0]
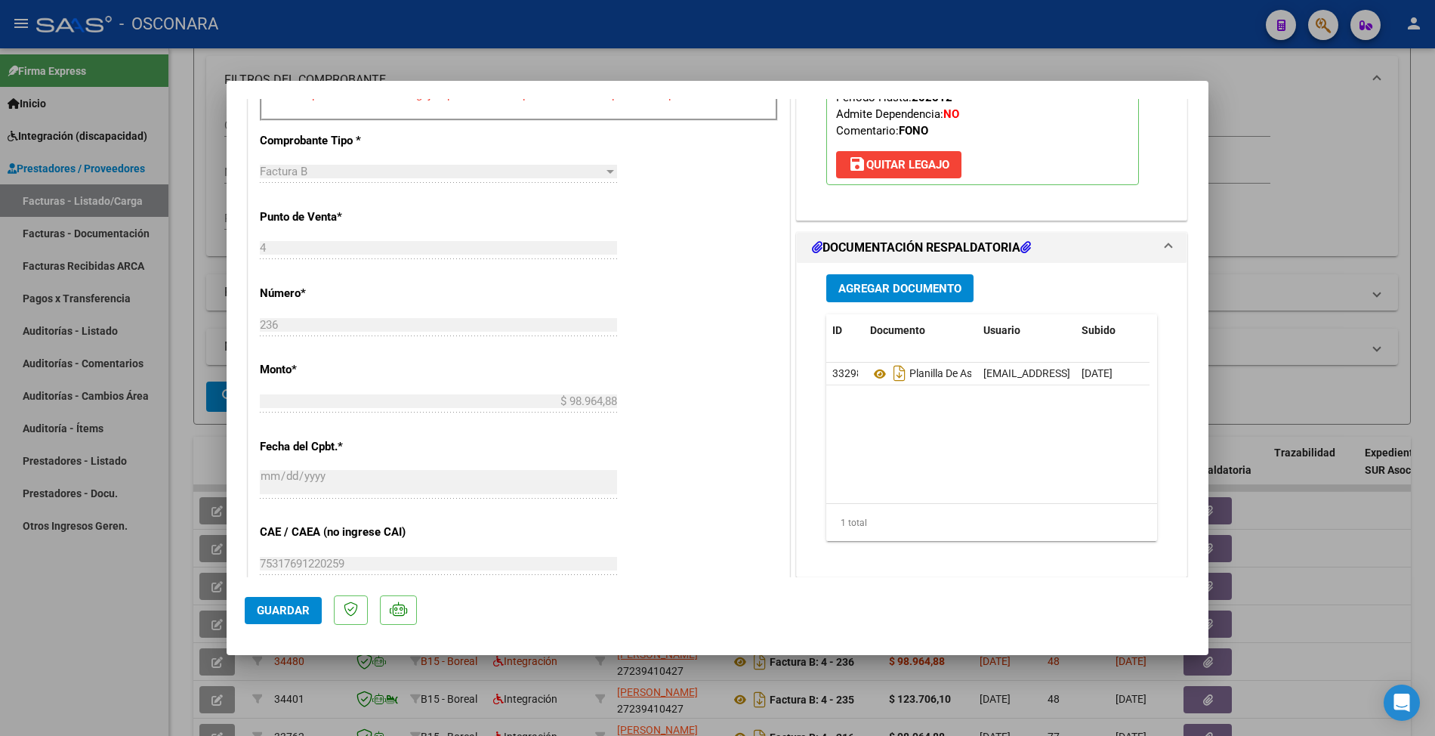
click at [908, 323] on div "Agregar Documento ID Documento Usuario Subido Acción 33298 Planilla De Asistenc…" at bounding box center [992, 413] width 354 height 301
click at [911, 302] on button "Agregar Documento" at bounding box center [899, 288] width 147 height 28
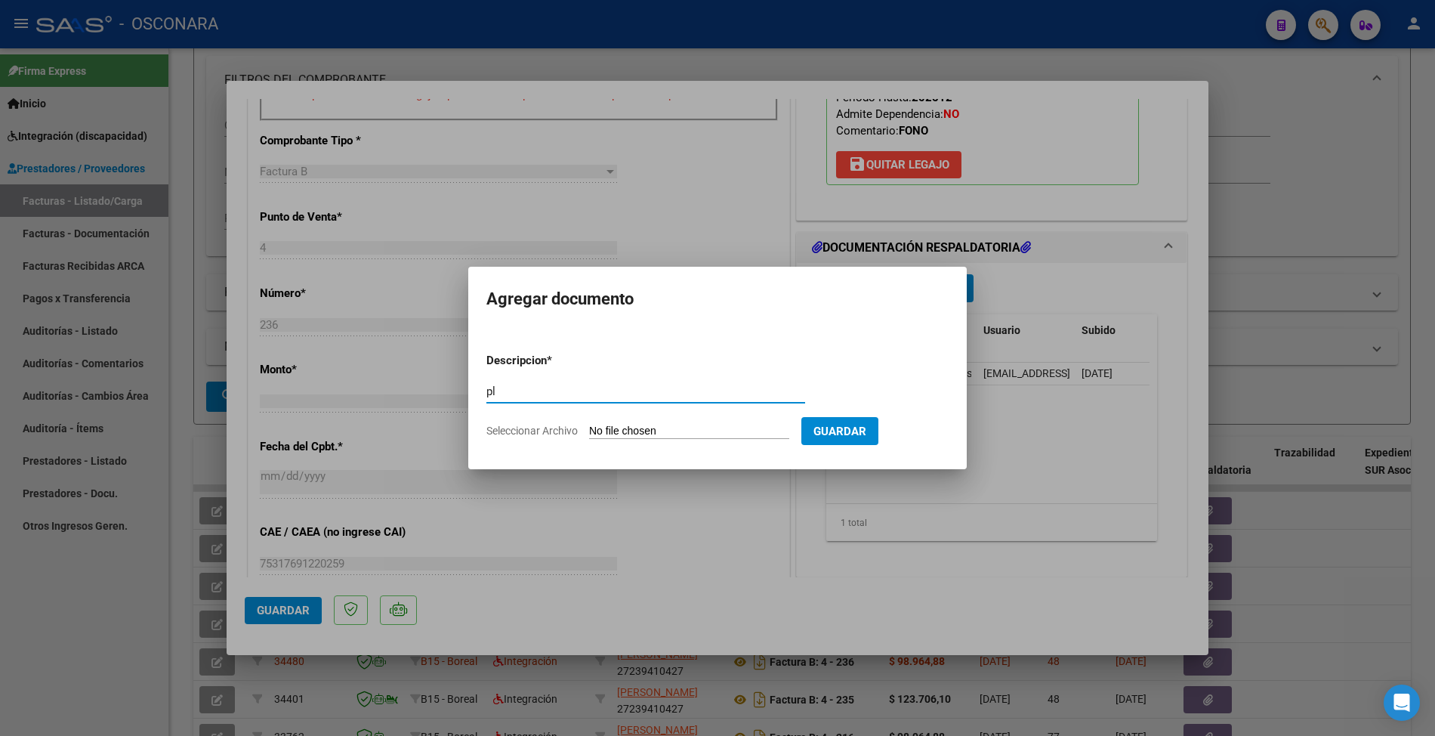
type input "p"
type input "PLANILLA CORRECTA"
click at [687, 530] on div at bounding box center [717, 368] width 1435 height 736
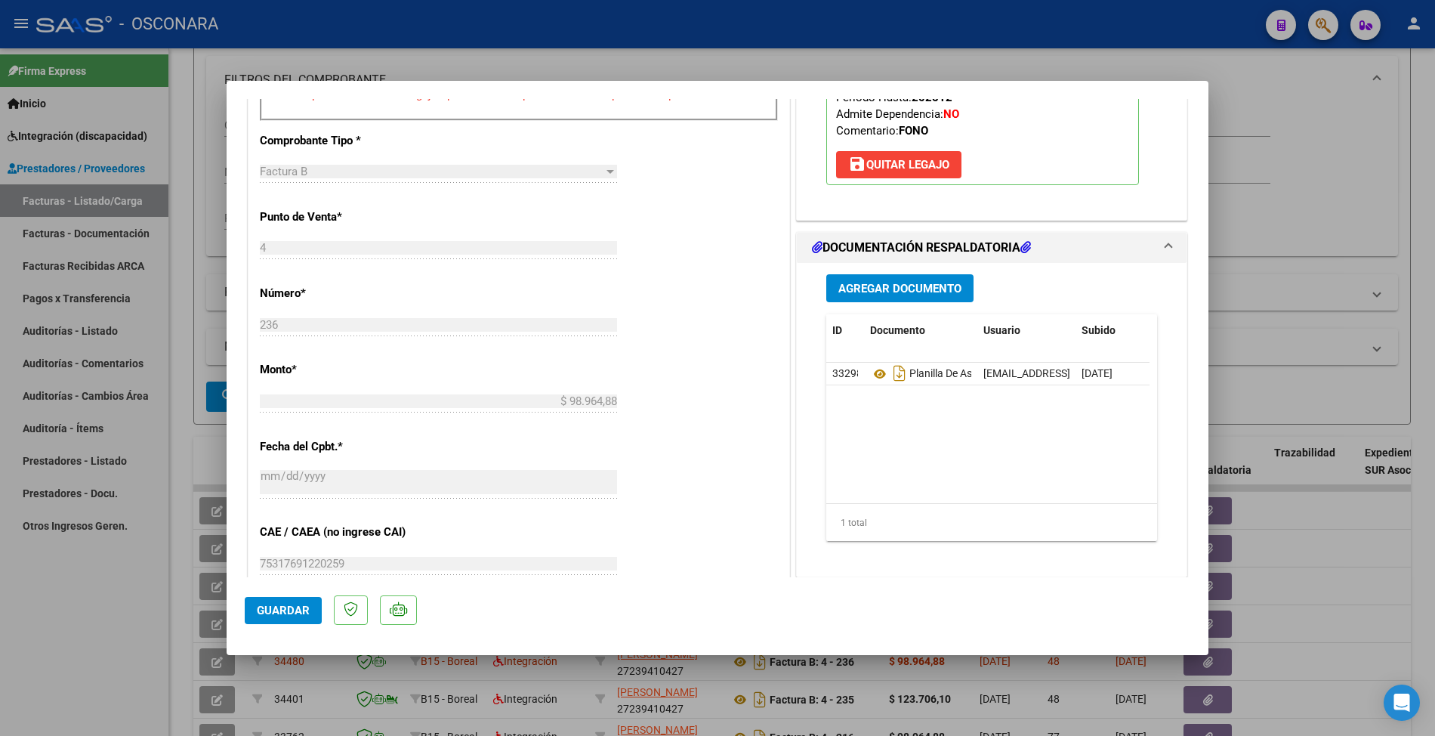
click at [216, 497] on div at bounding box center [717, 368] width 1435 height 736
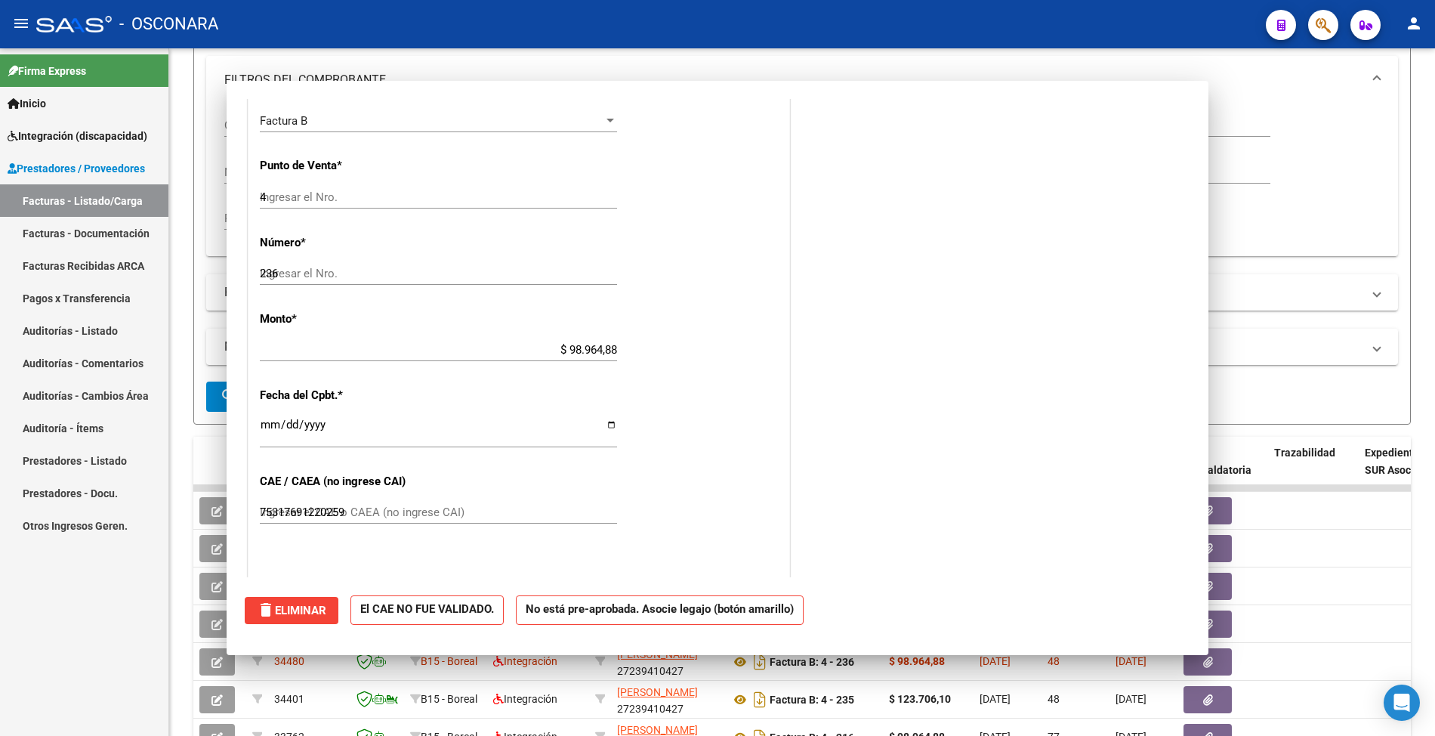
type input "$ 0,00"
